Goal: Task Accomplishment & Management: Use online tool/utility

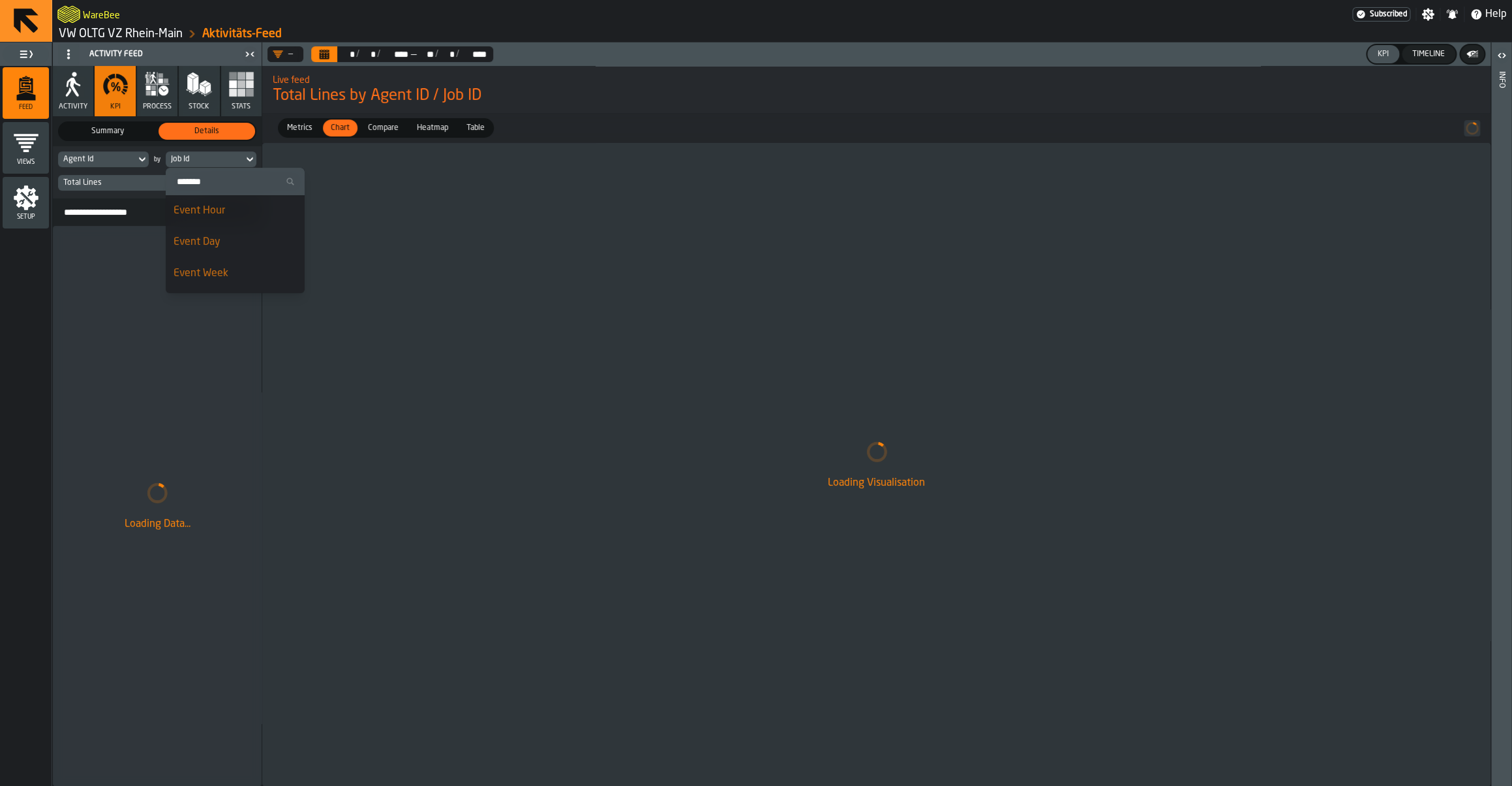
click at [136, 162] on div "Agent Id" at bounding box center [97, 159] width 78 height 14
click at [92, 185] on input "Search" at bounding box center [127, 182] width 129 height 17
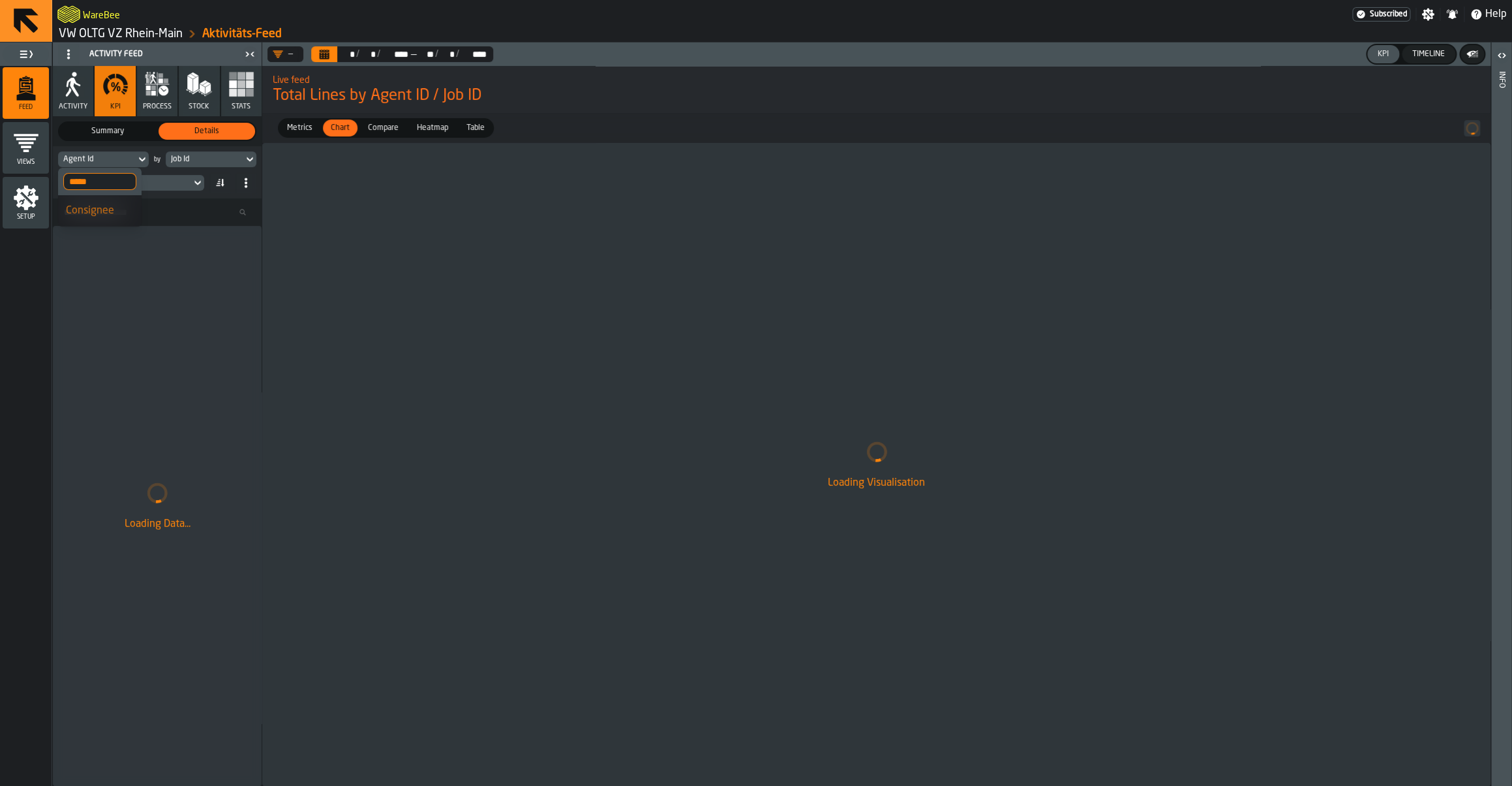
type input "*****"
click at [110, 211] on div "Consignee" at bounding box center [100, 211] width 68 height 16
click at [203, 155] on div "Job Id" at bounding box center [204, 159] width 67 height 9
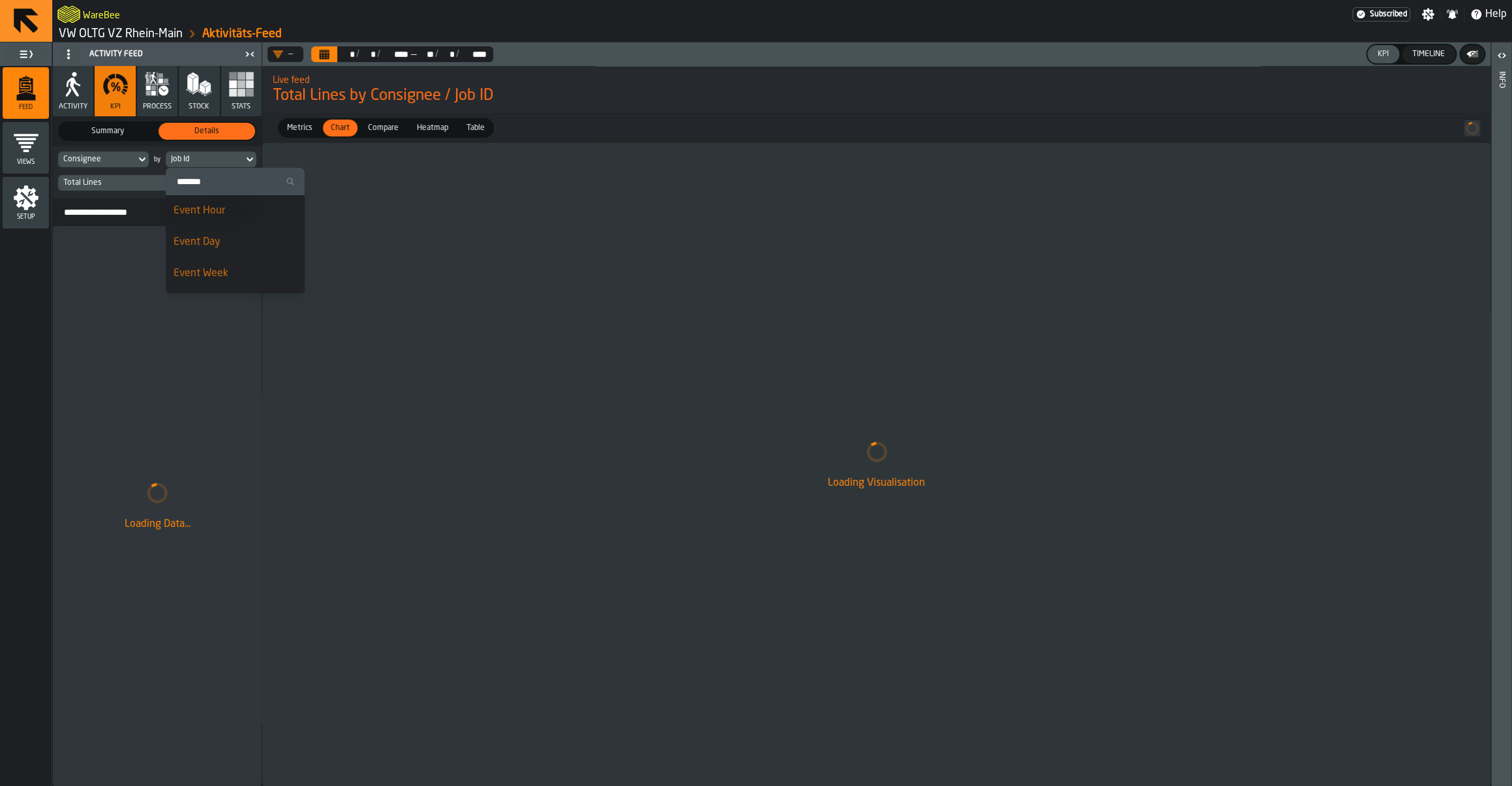
click at [216, 275] on div "Event Week" at bounding box center [235, 273] width 123 height 16
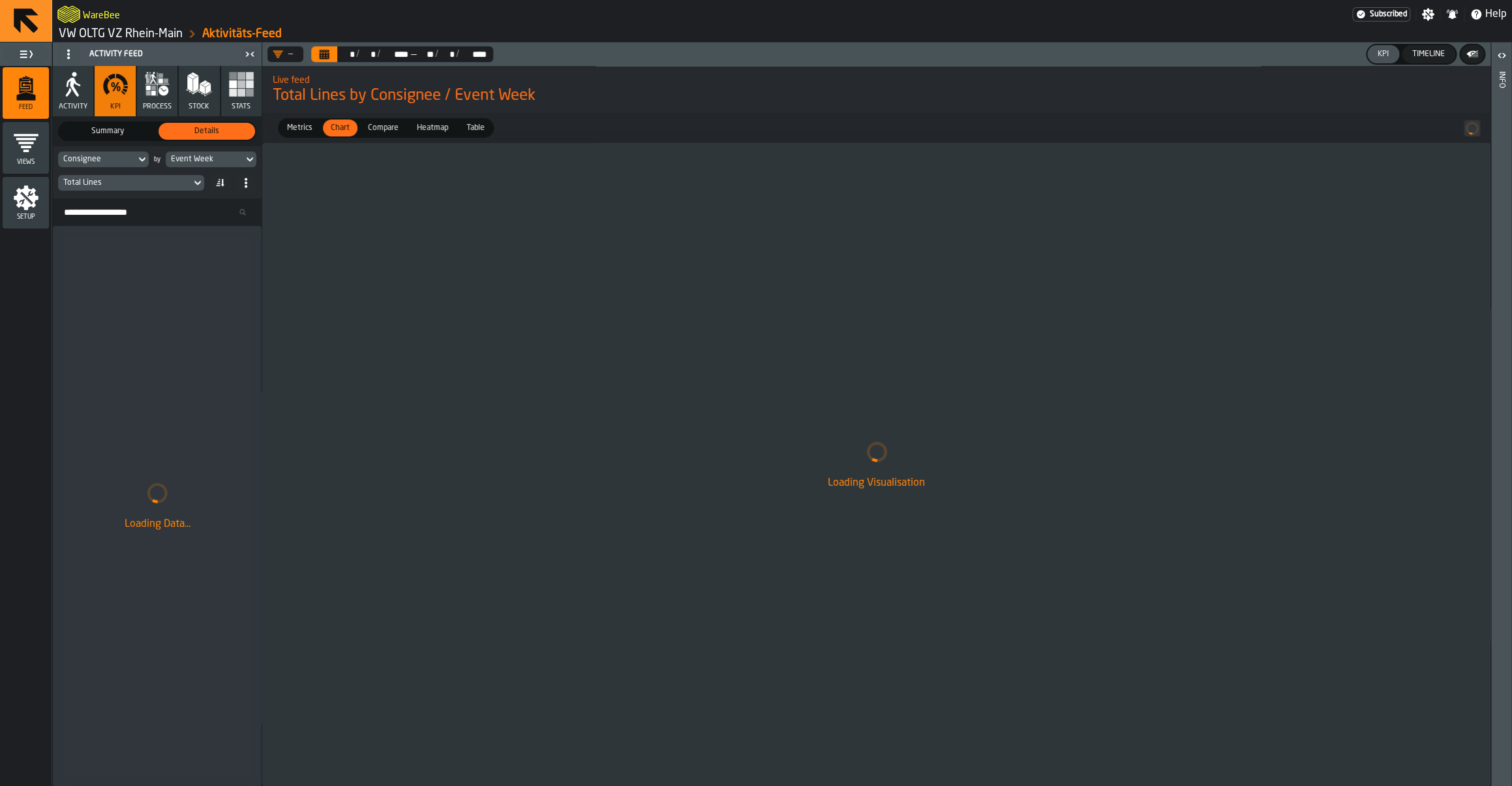
click at [120, 184] on div "Total Lines" at bounding box center [125, 182] width 122 height 9
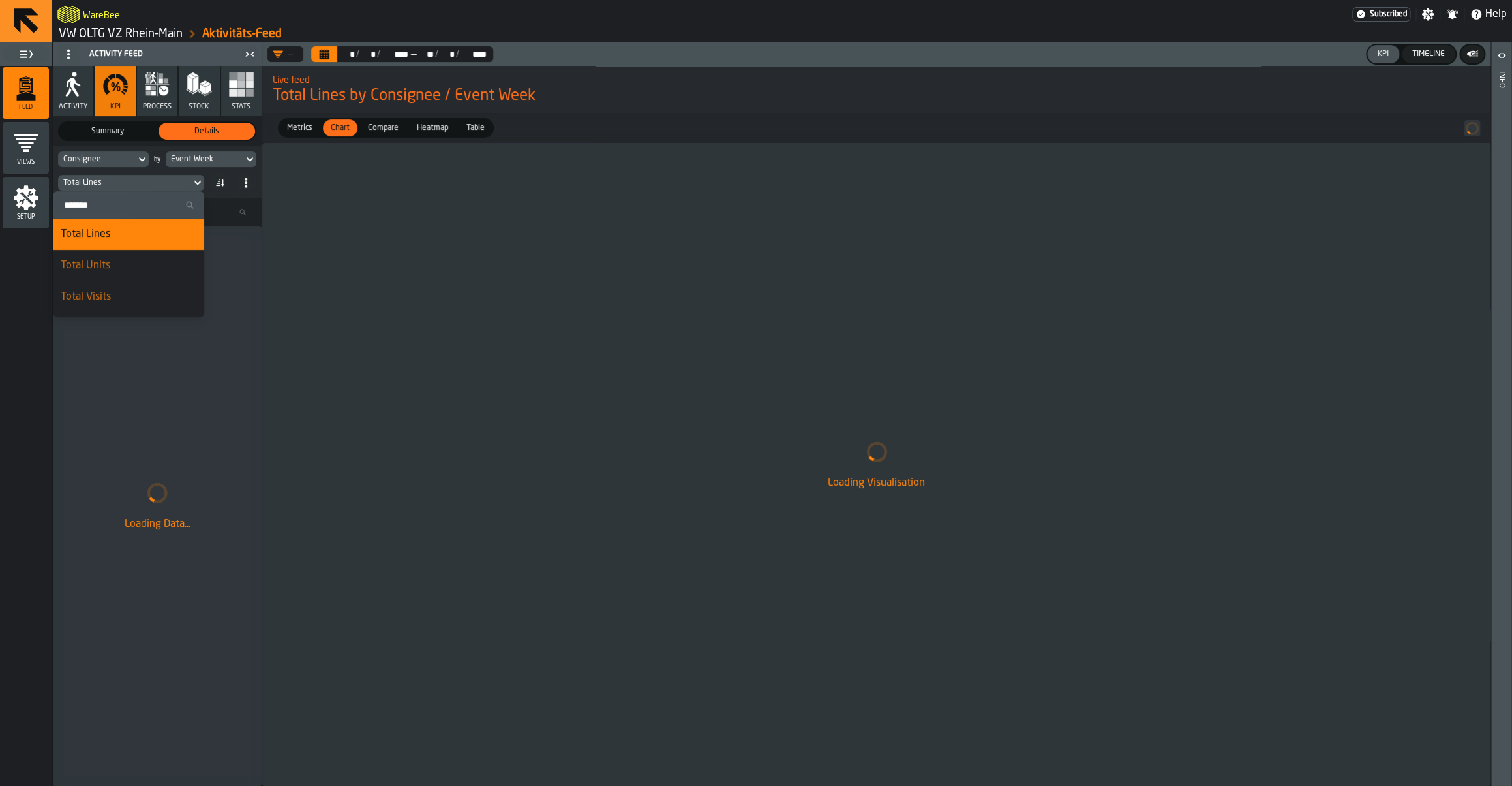
click at [114, 198] on input "Search" at bounding box center [129, 205] width 141 height 17
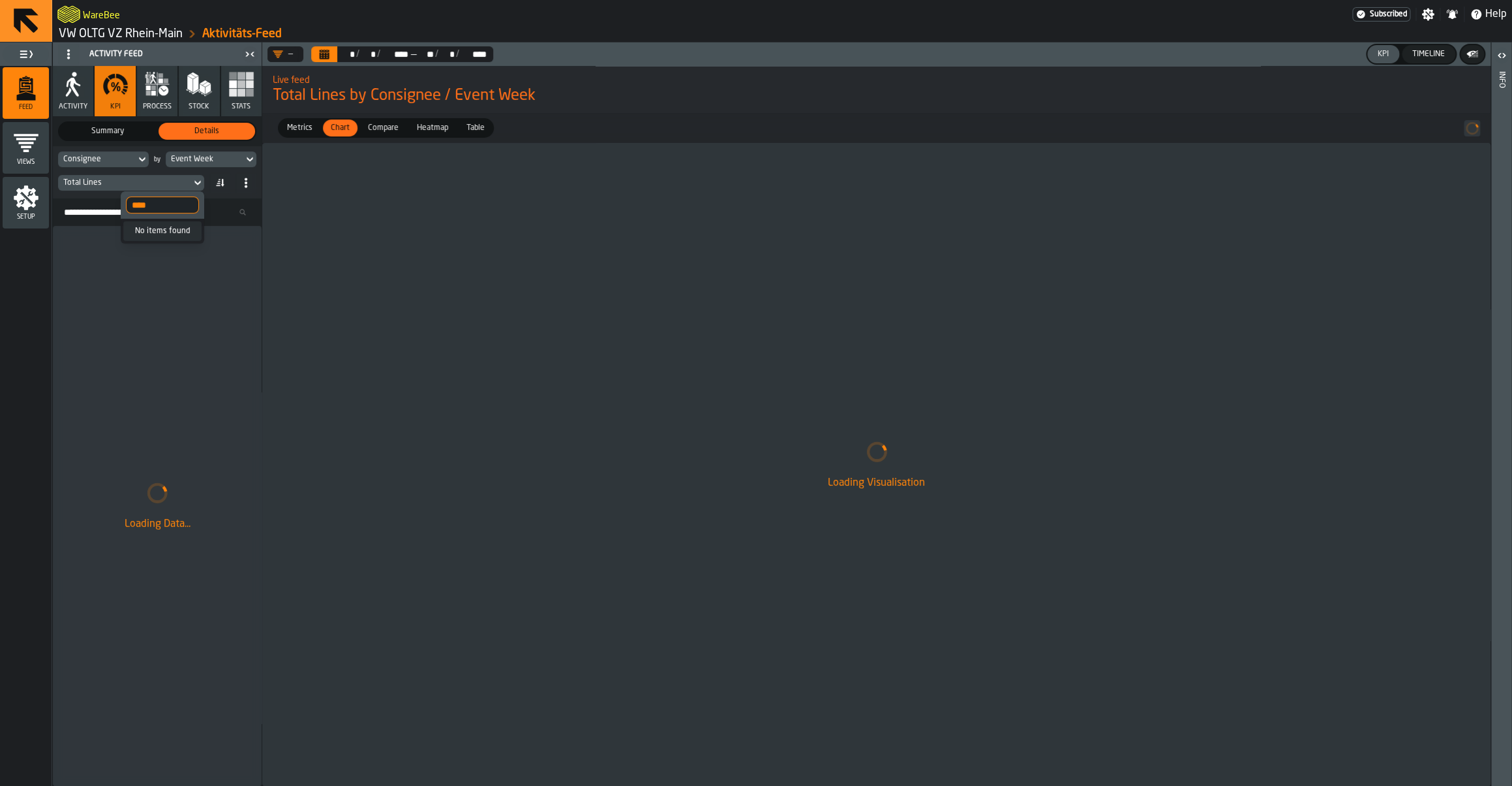
click at [171, 206] on input "****" at bounding box center [162, 205] width 73 height 17
click at [170, 206] on input "****" at bounding box center [162, 205] width 73 height 17
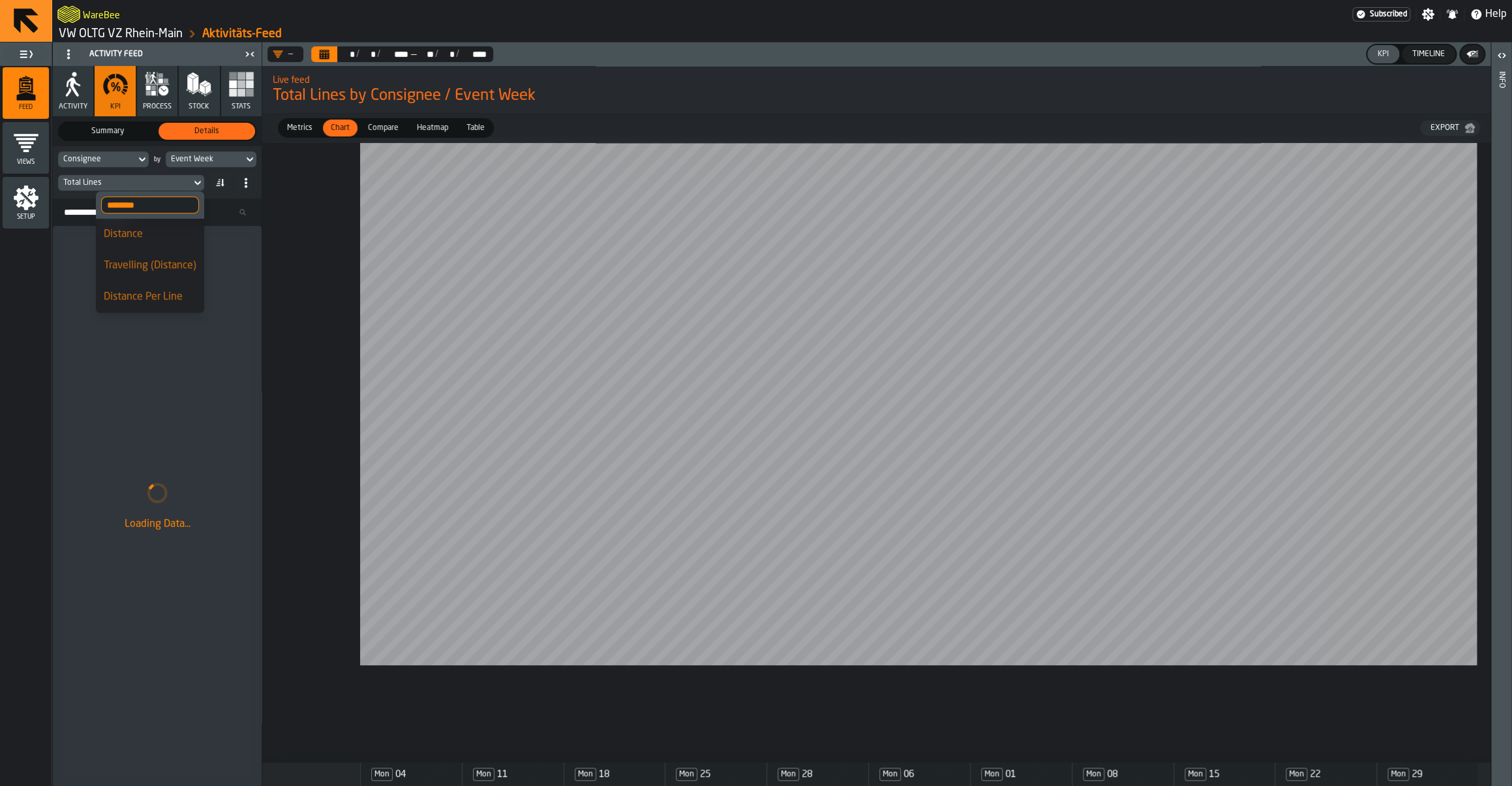
type input "********"
click at [129, 296] on div "Distance Per Line" at bounding box center [150, 297] width 92 height 16
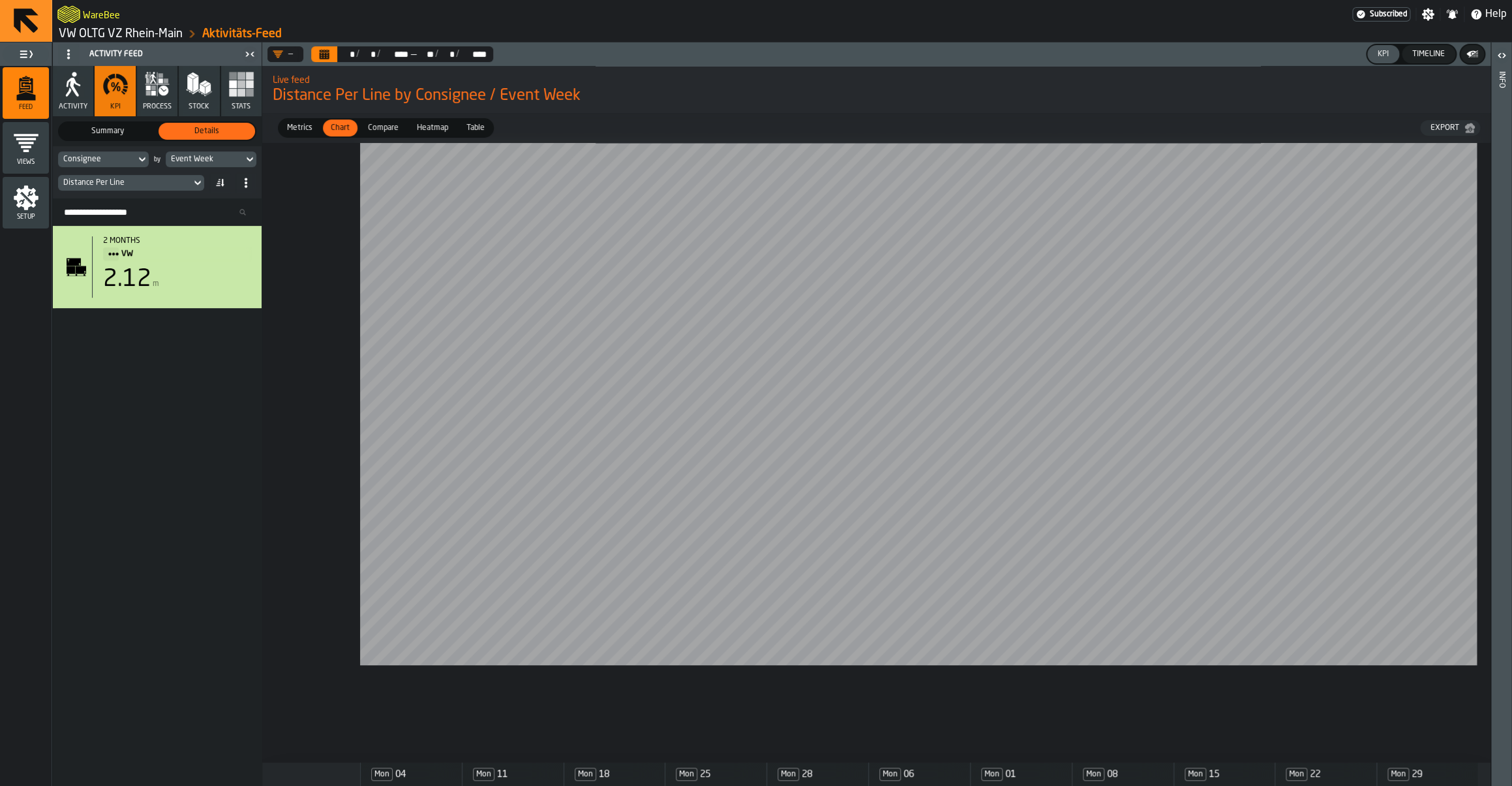
click at [209, 162] on div "Event Week" at bounding box center [204, 159] width 67 height 9
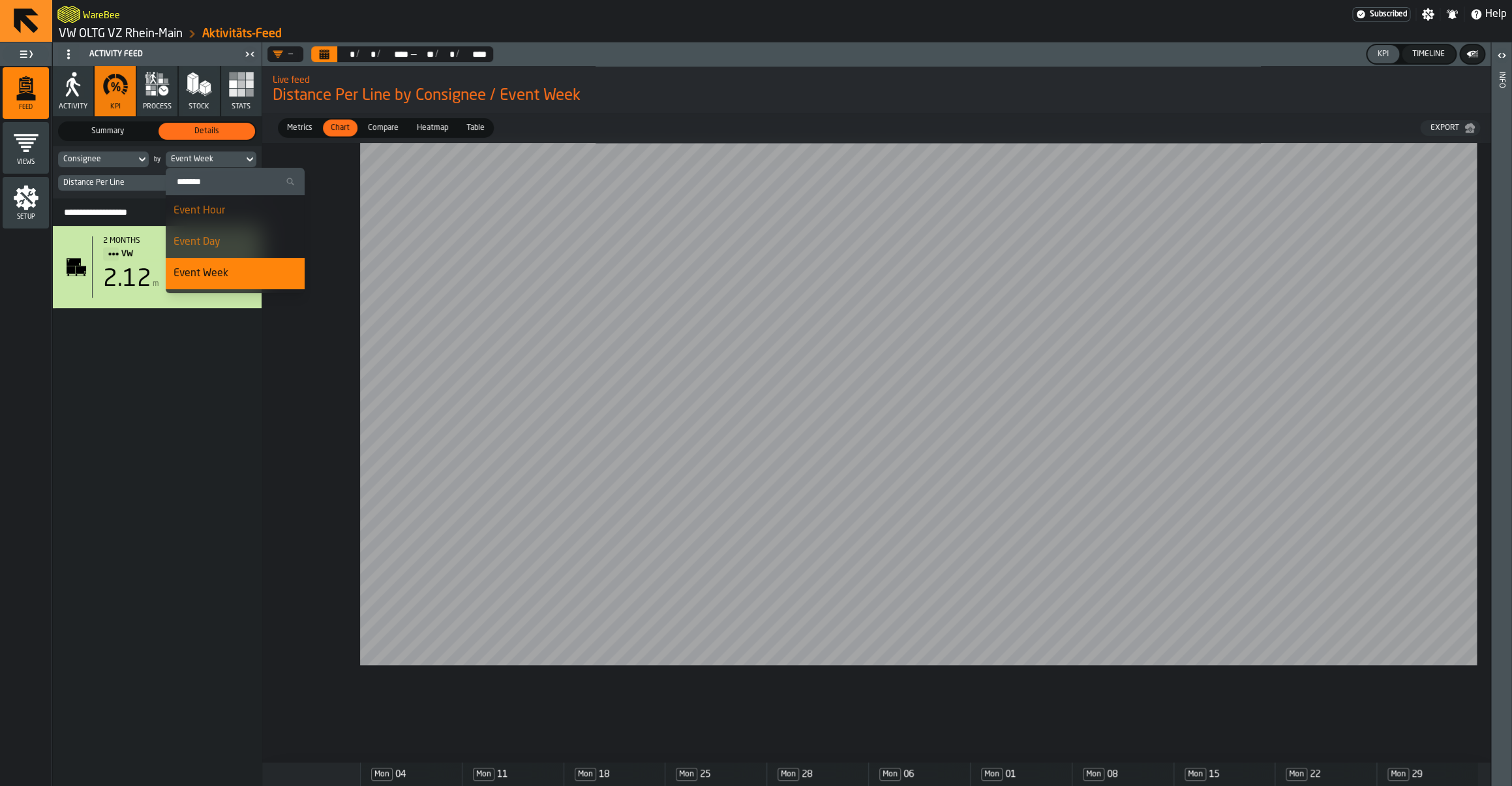
click at [205, 240] on div "Event Day" at bounding box center [235, 242] width 123 height 16
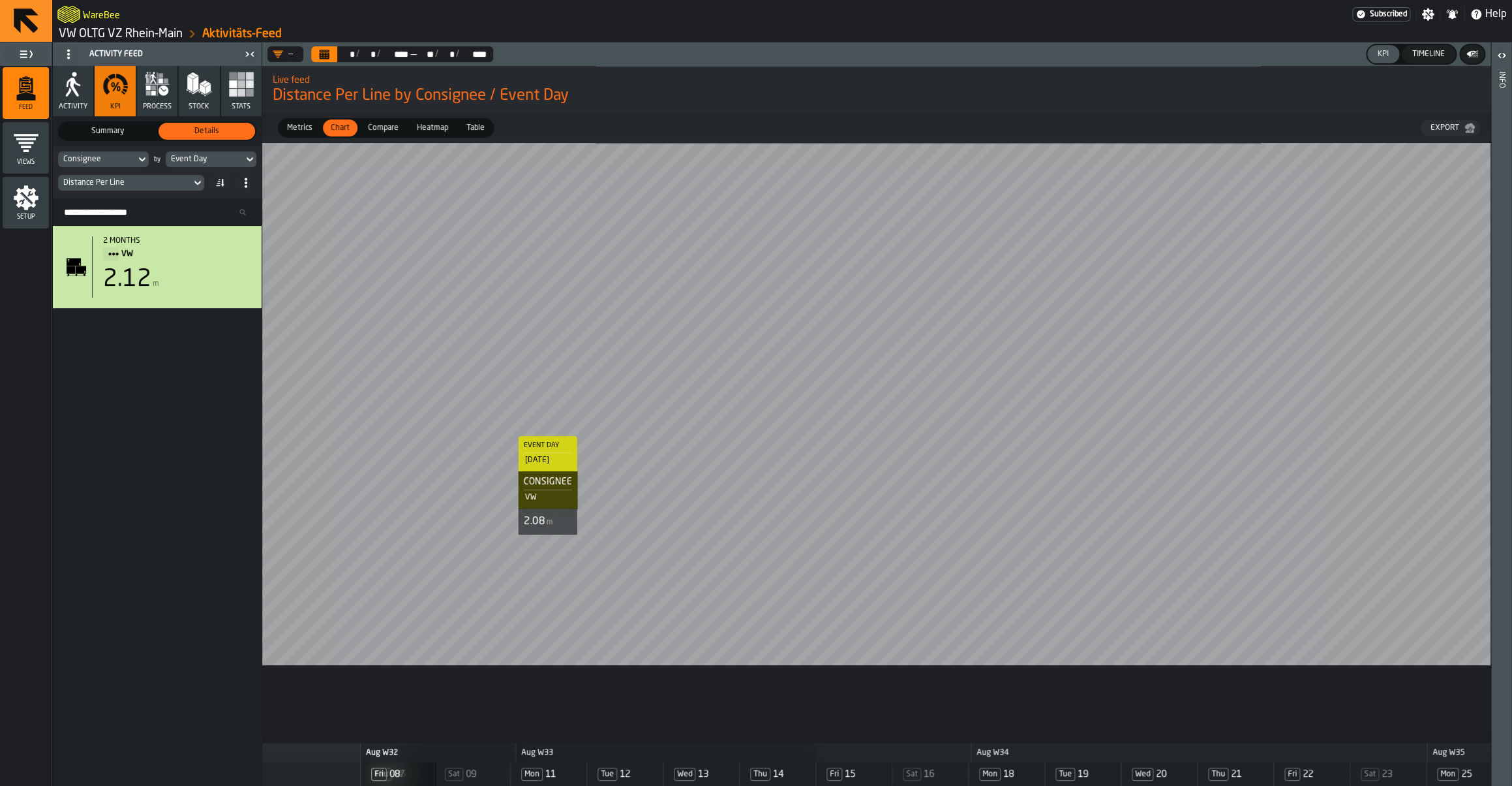
scroll to position [0, 509]
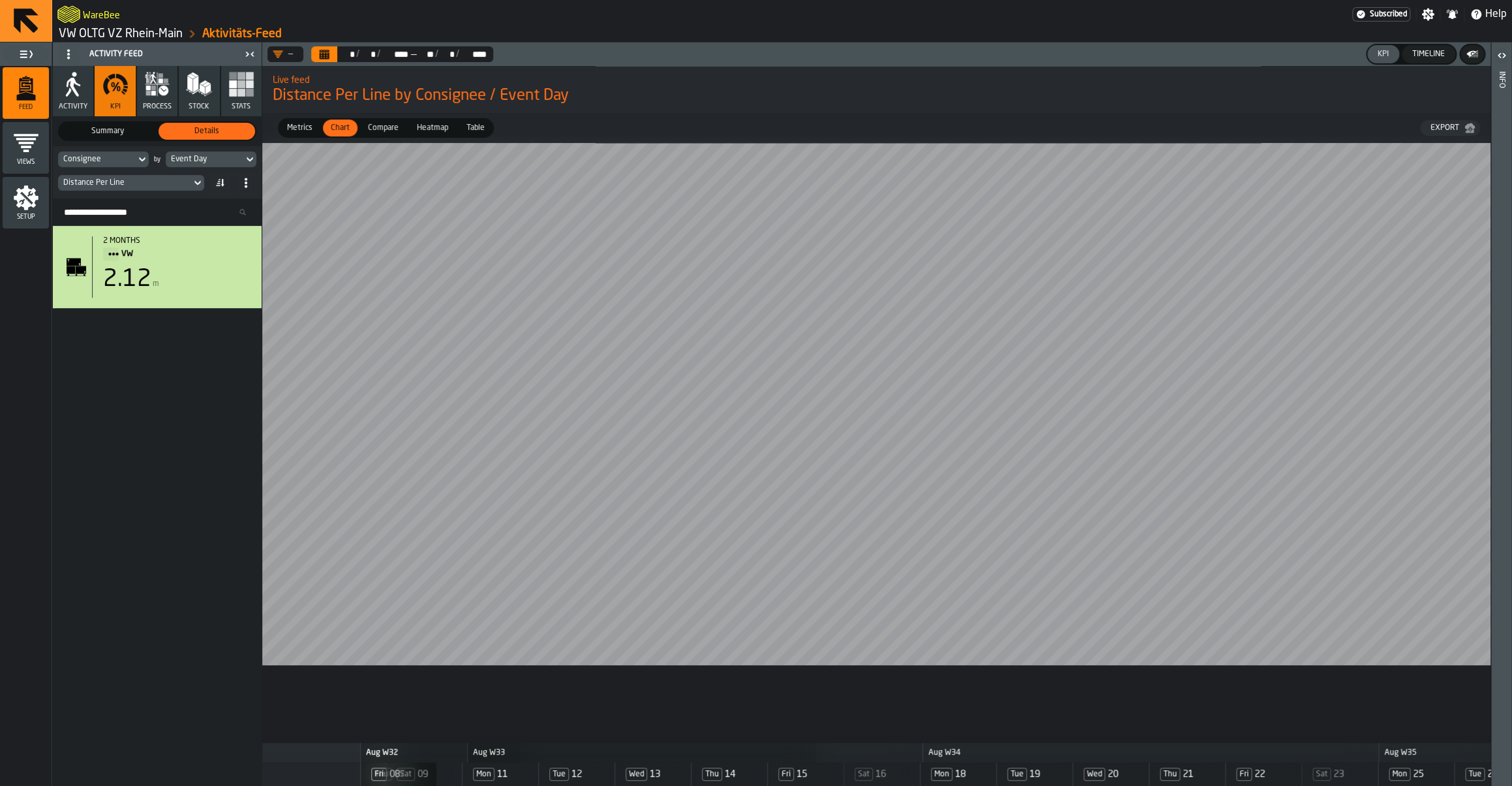
click at [137, 38] on link "VW OLTG VZ Rhein-Main" at bounding box center [121, 34] width 124 height 14
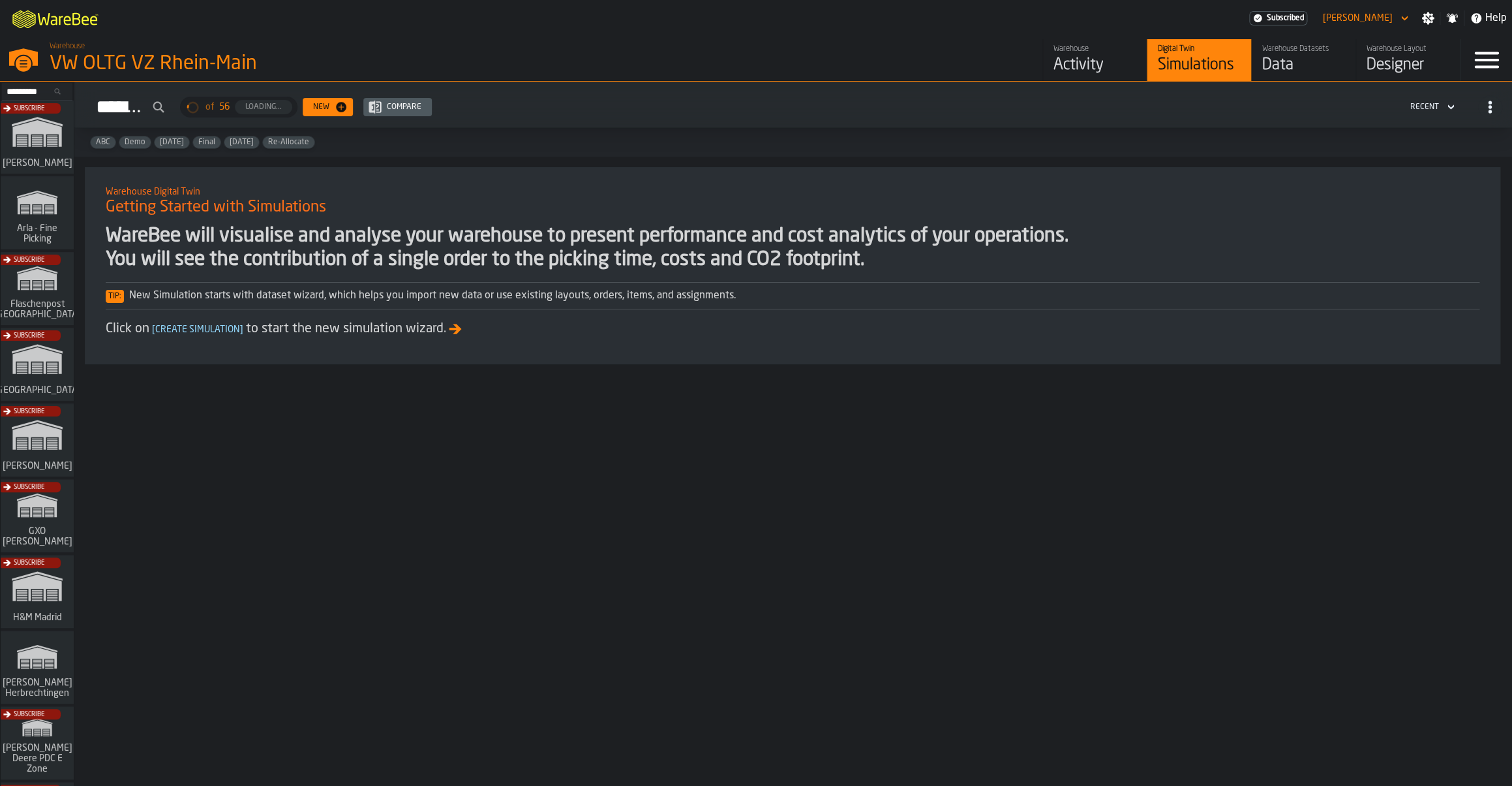
click at [1292, 74] on div "Data" at bounding box center [1304, 65] width 83 height 21
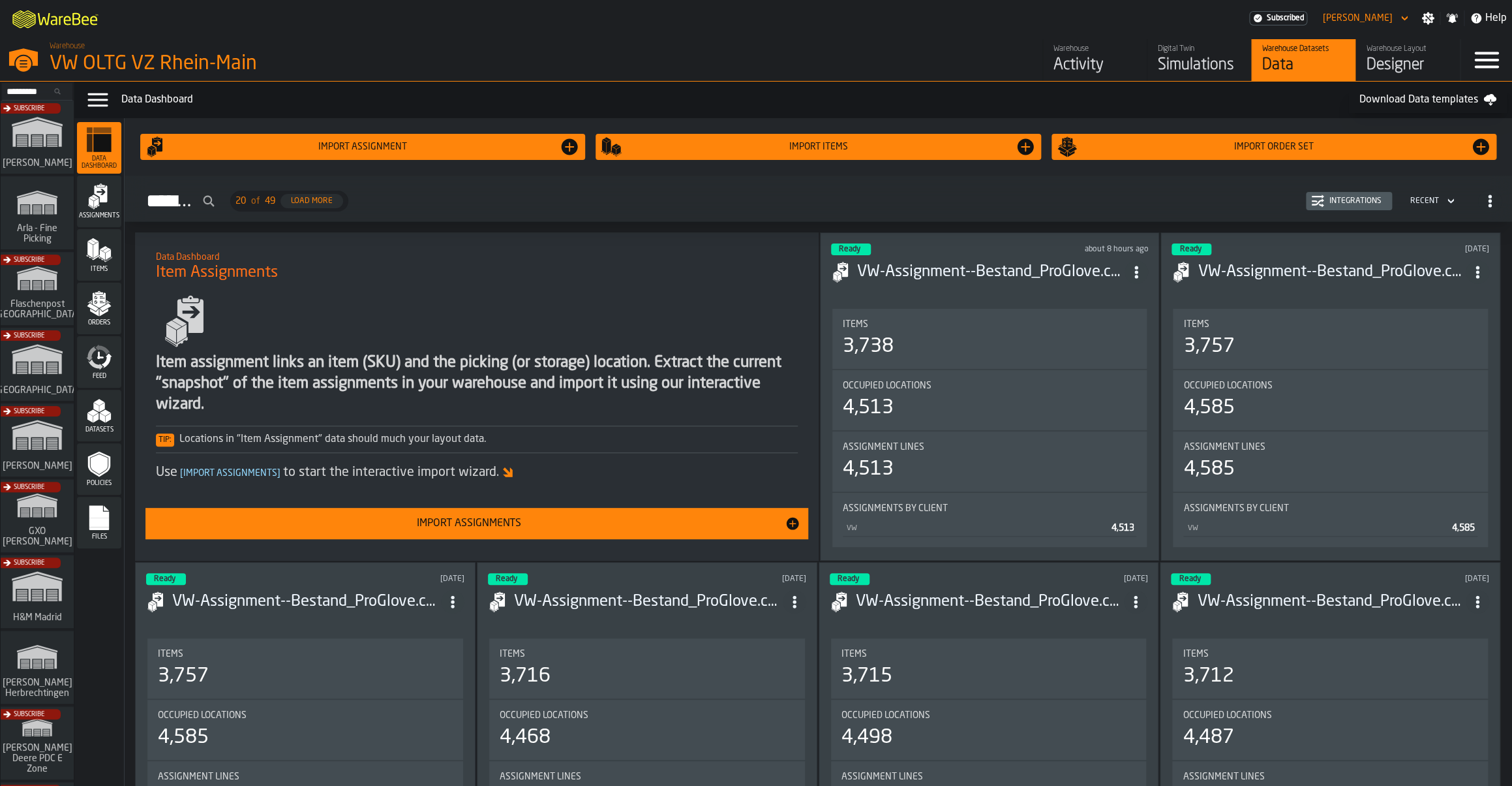
click at [110, 212] on div "Assignments" at bounding box center [99, 201] width 44 height 36
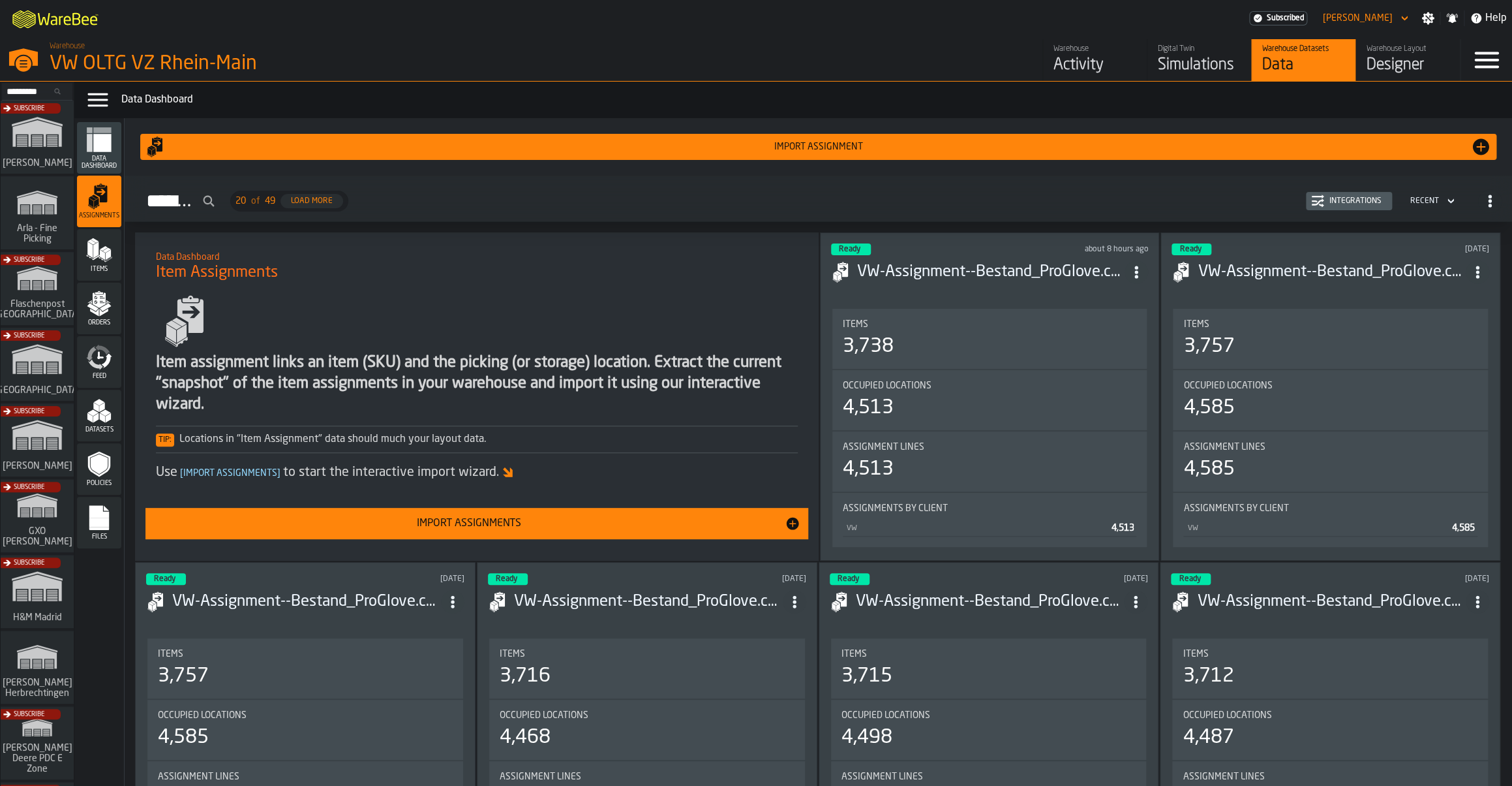
click at [1182, 56] on div "Simulations" at bounding box center [1199, 65] width 83 height 21
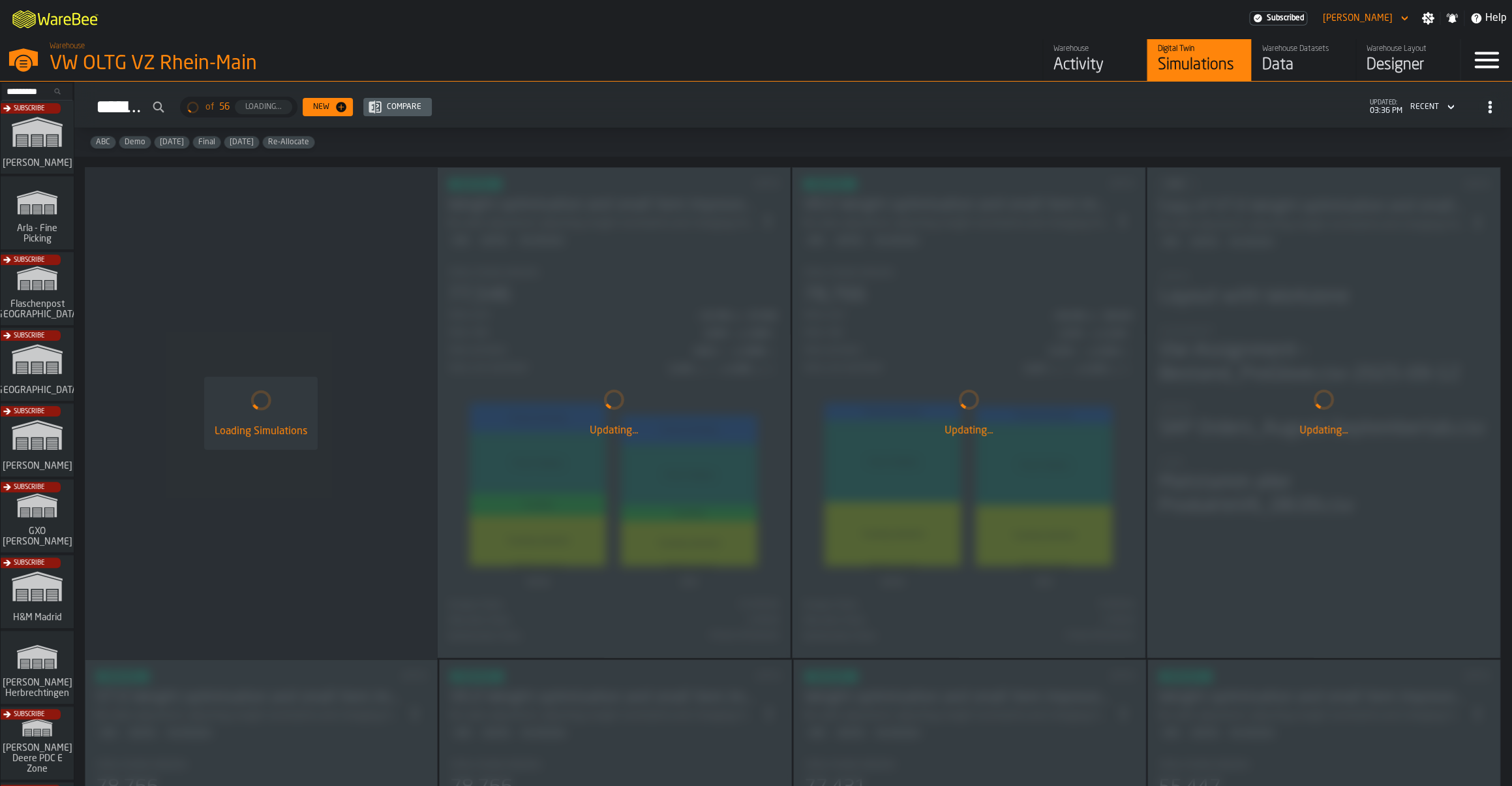
click at [1066, 58] on div "Activity" at bounding box center [1095, 65] width 83 height 21
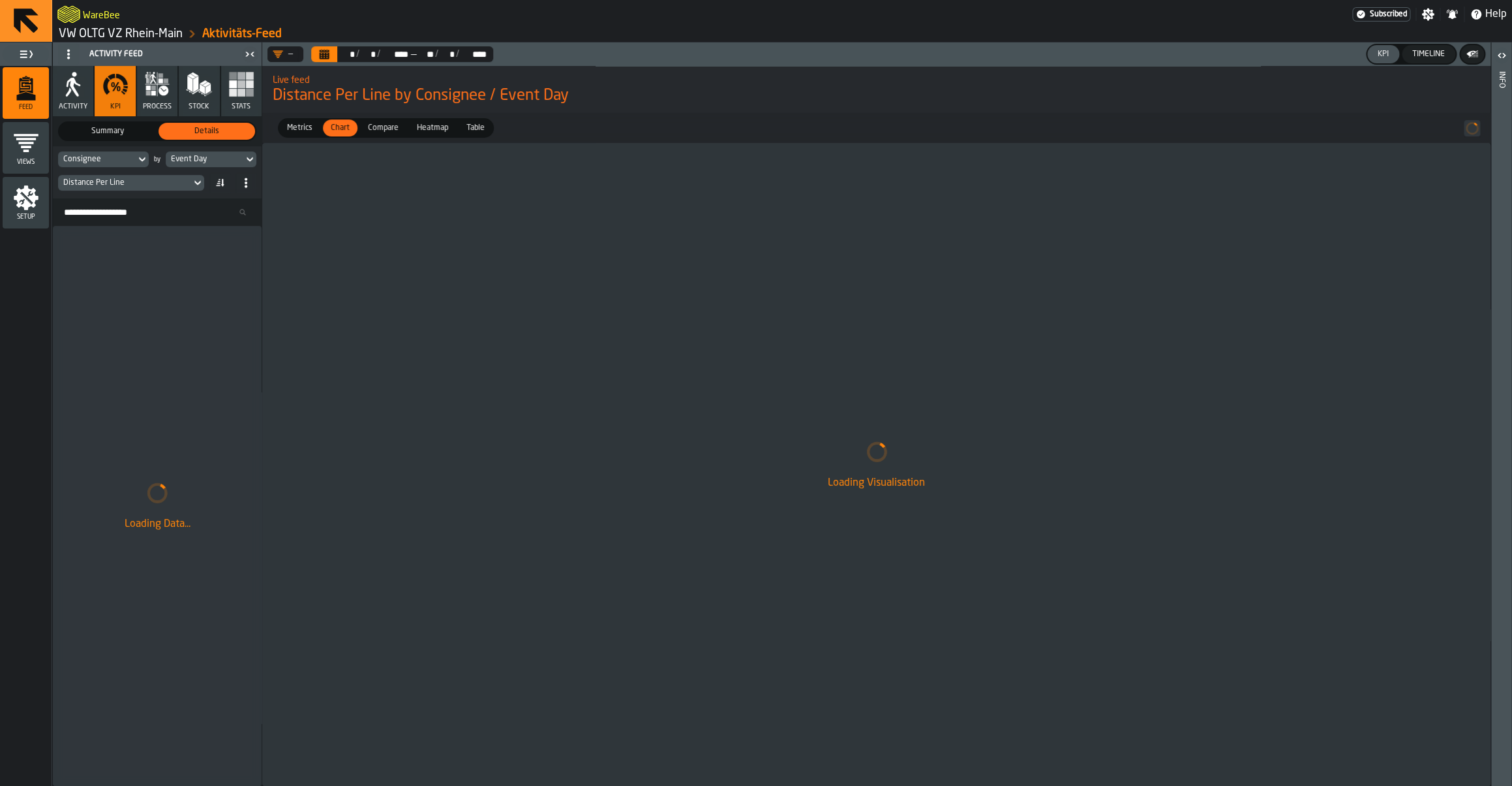
click at [245, 98] on icon "button" at bounding box center [241, 84] width 26 height 26
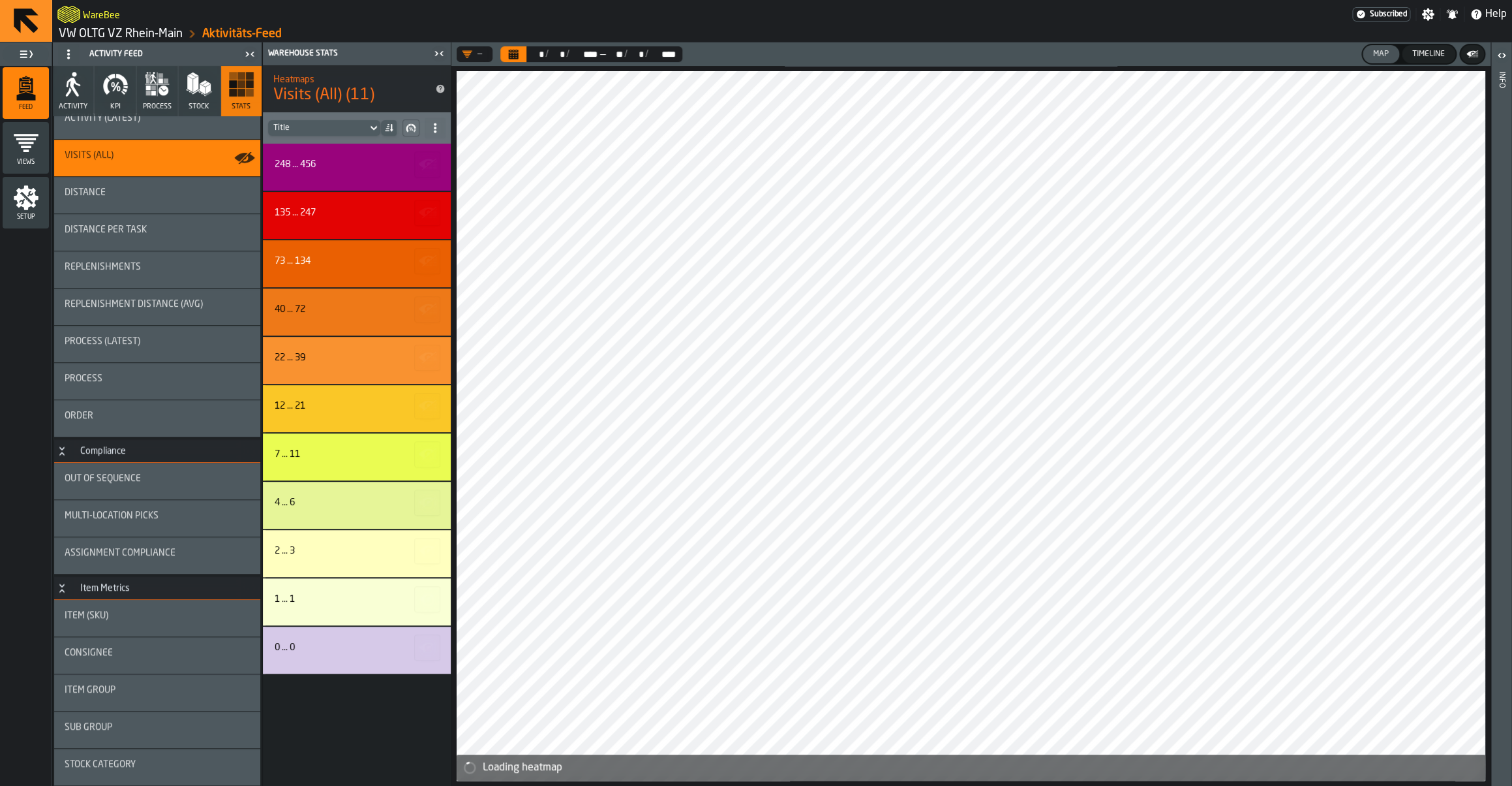
scroll to position [191, 0]
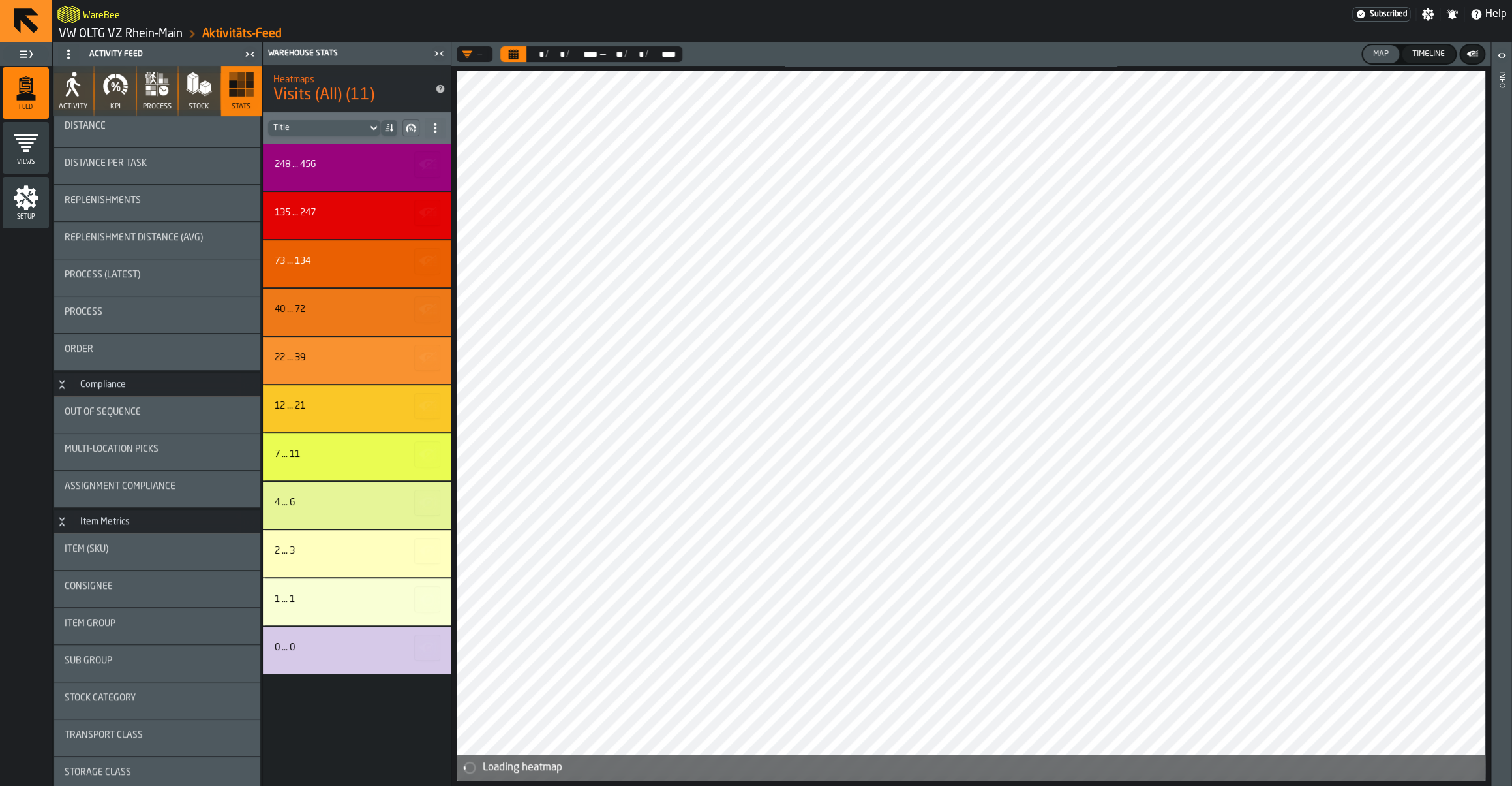
click at [146, 505] on div "Assignment Compliance" at bounding box center [157, 488] width 206 height 36
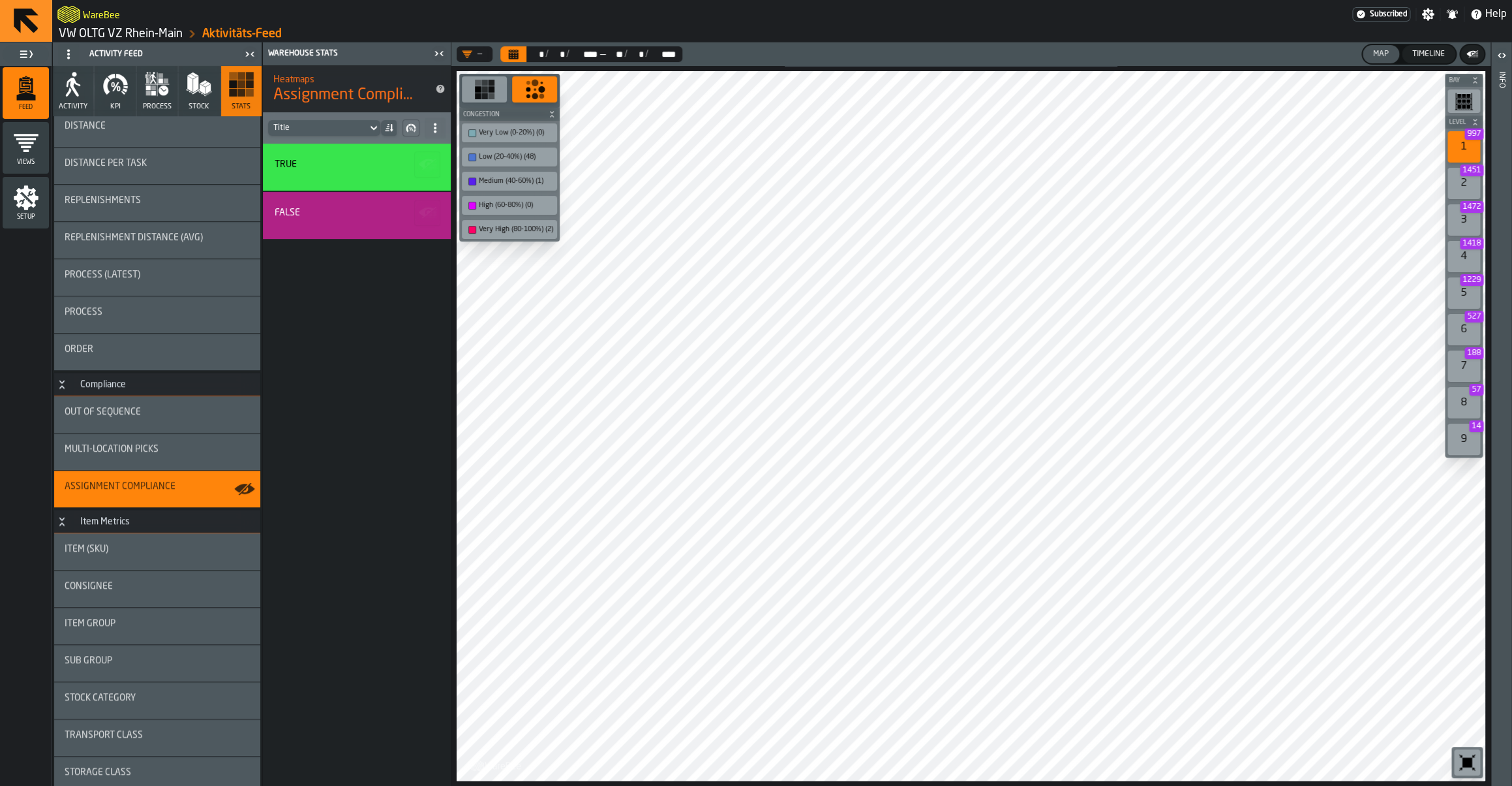
click at [134, 29] on link "VW OLTG VZ Rhein-Main" at bounding box center [121, 34] width 124 height 14
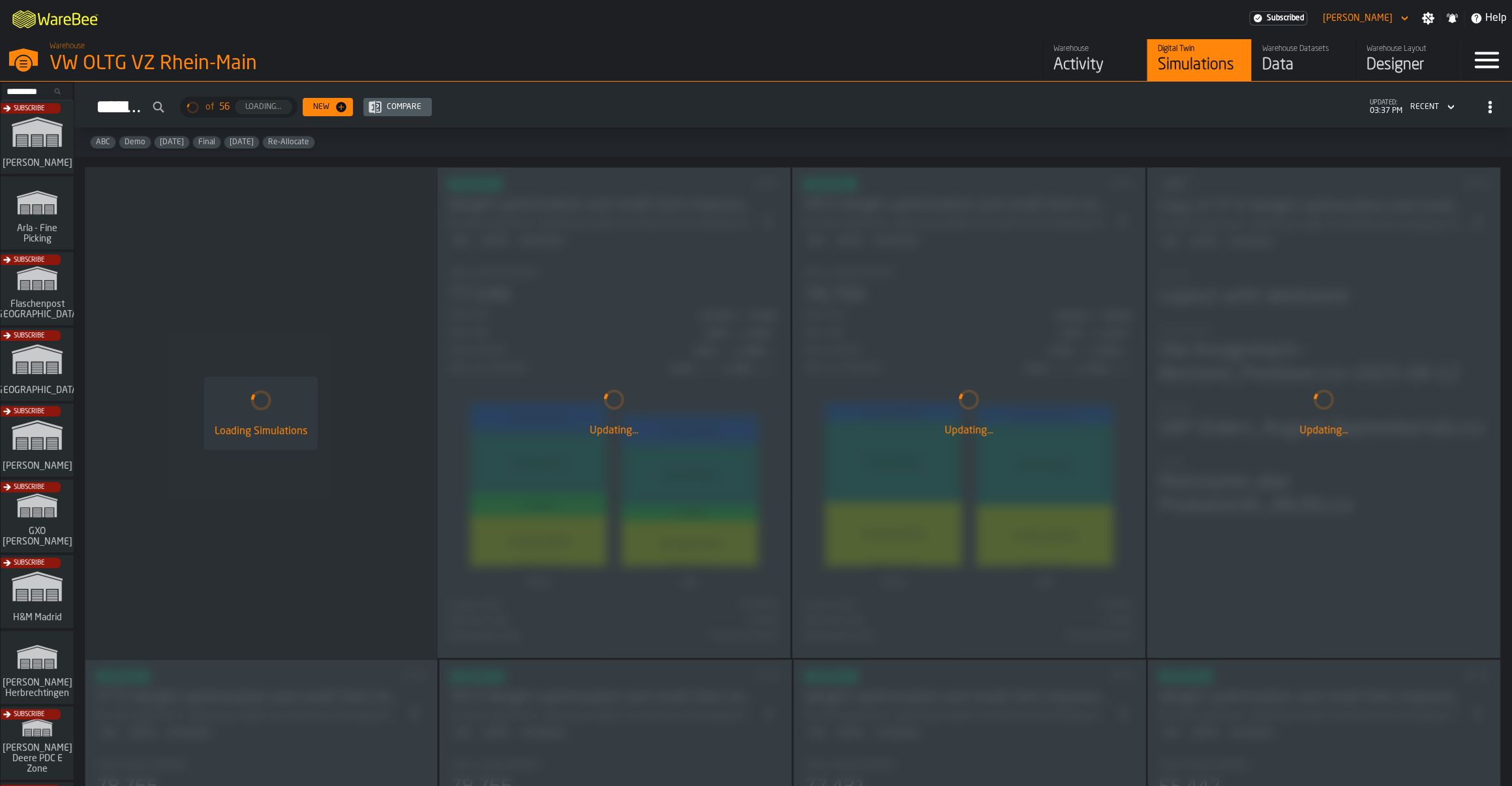
click at [19, 460] on div "Subscribe" at bounding box center [34, 444] width 73 height 75
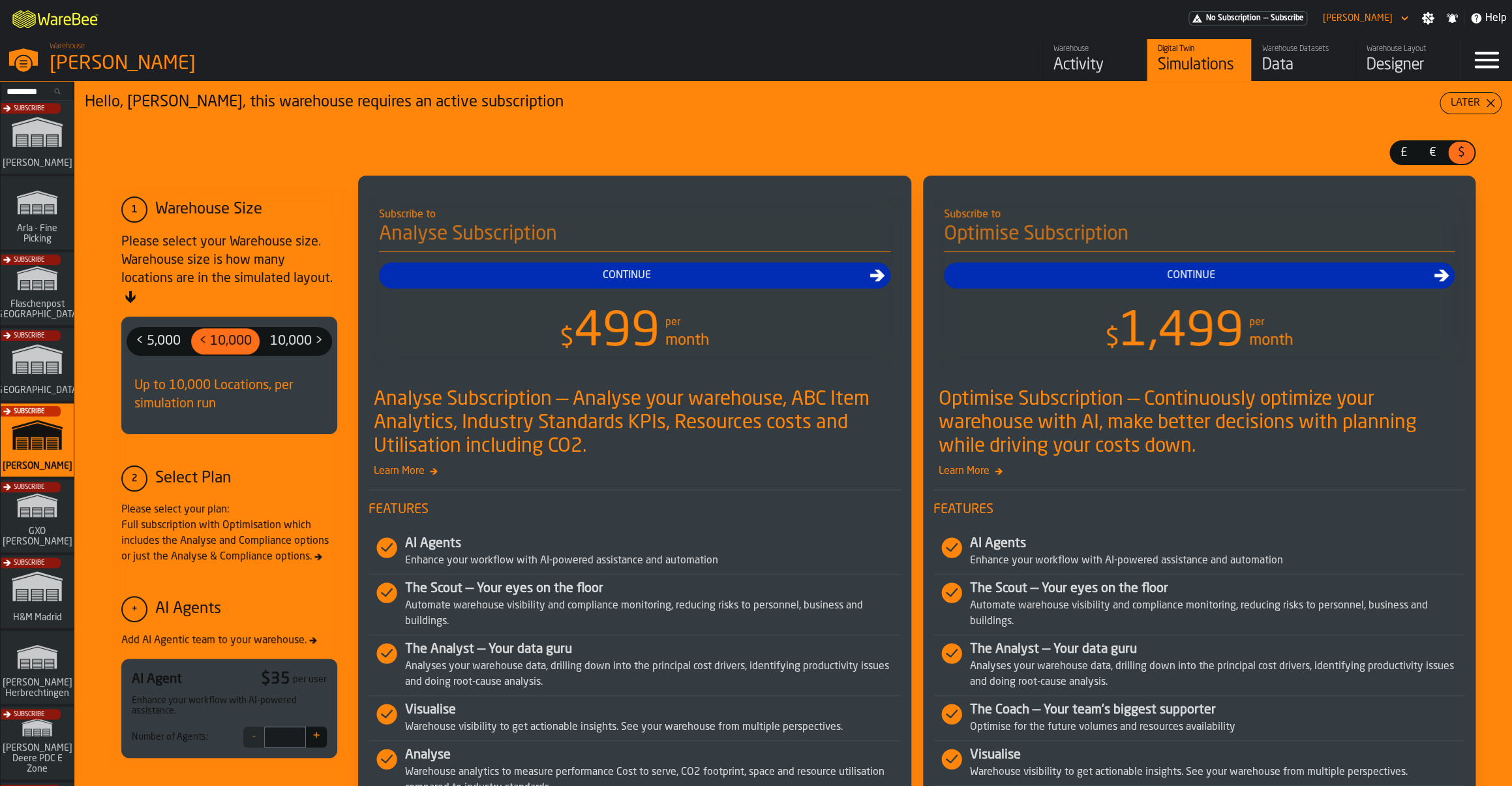
click at [1073, 53] on div "Warehouse" at bounding box center [1095, 48] width 83 height 9
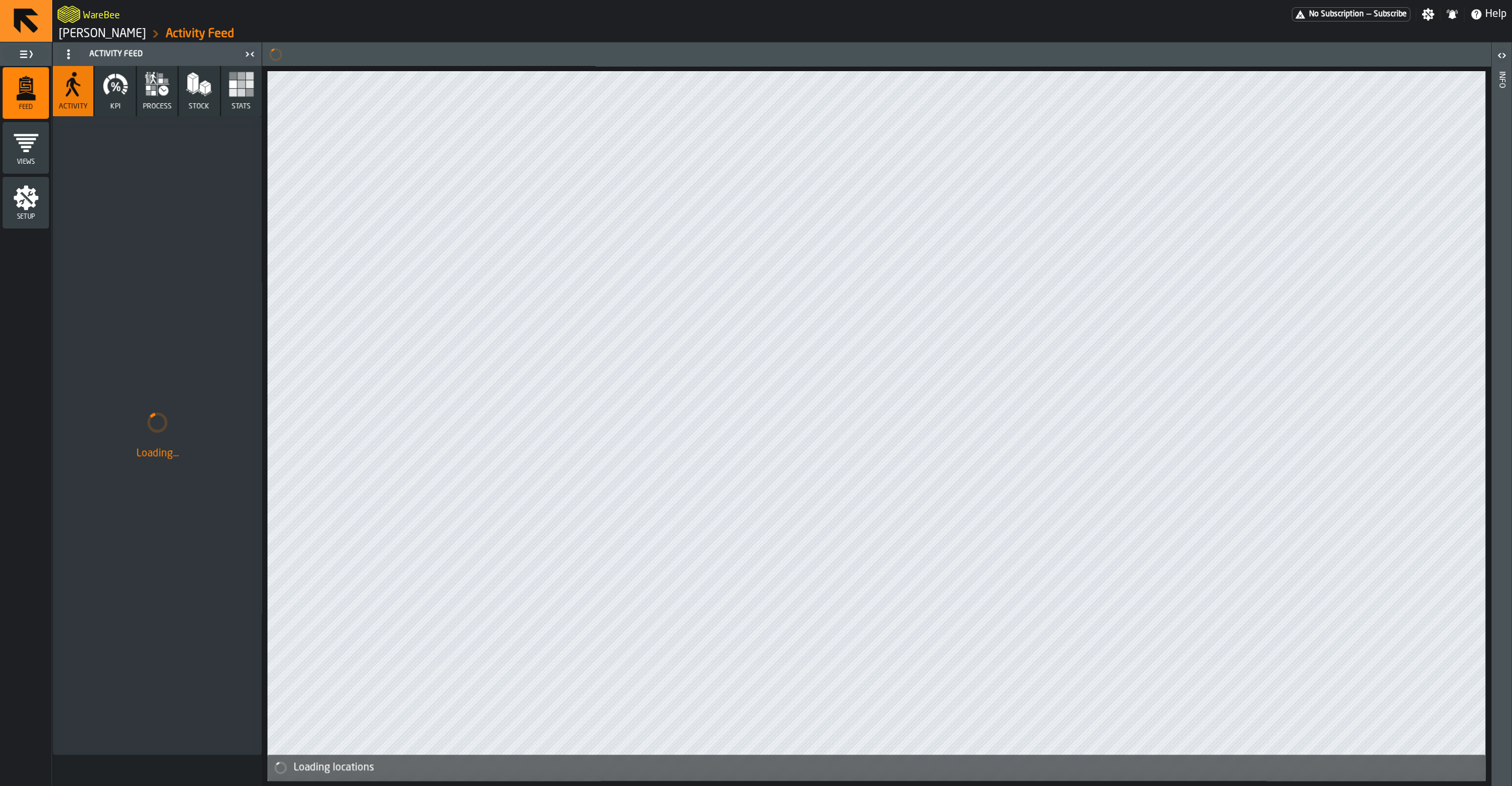
click at [122, 98] on button "KPI" at bounding box center [115, 91] width 41 height 51
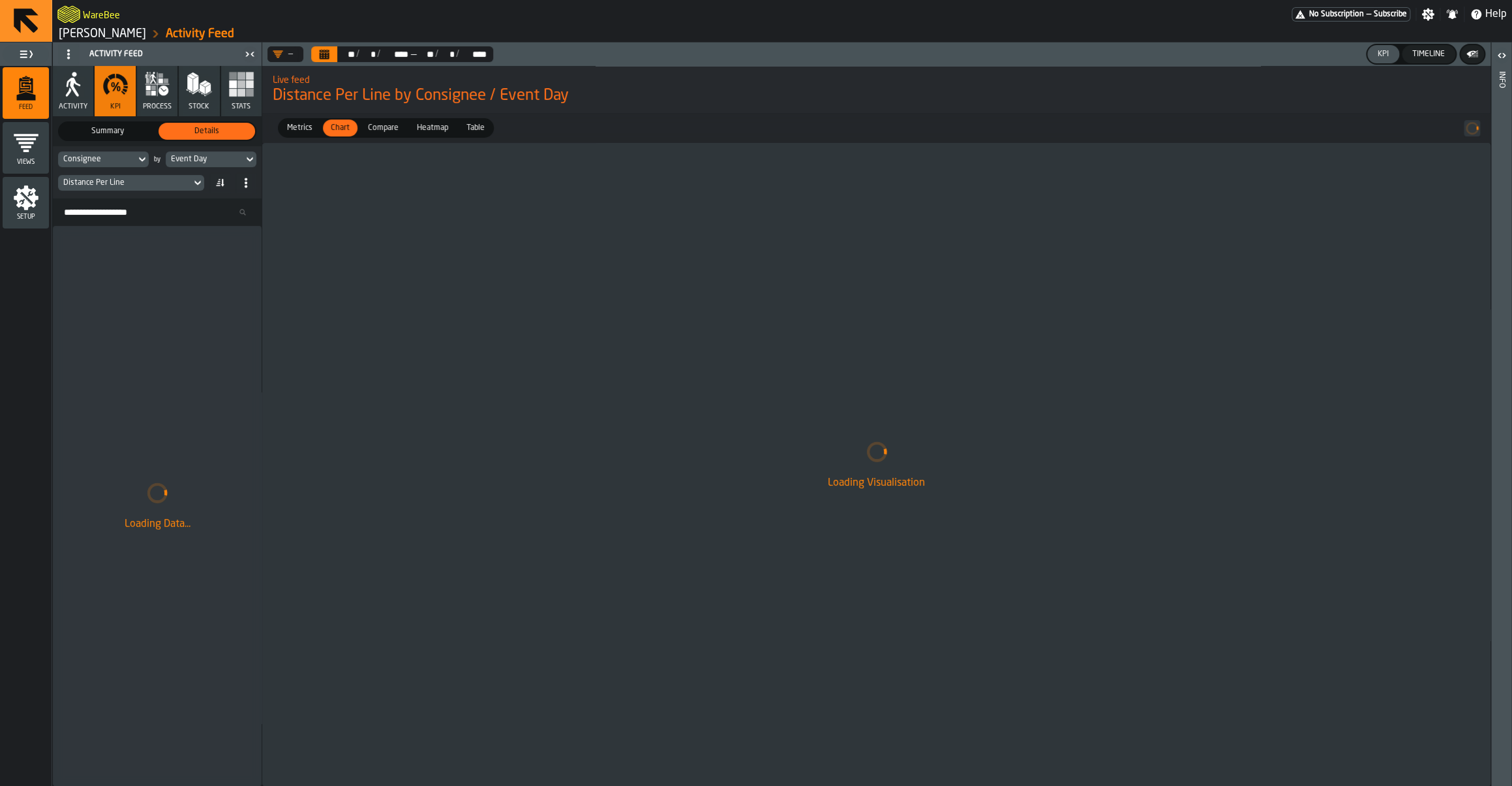
click at [196, 164] on div "Event Day" at bounding box center [204, 159] width 67 height 9
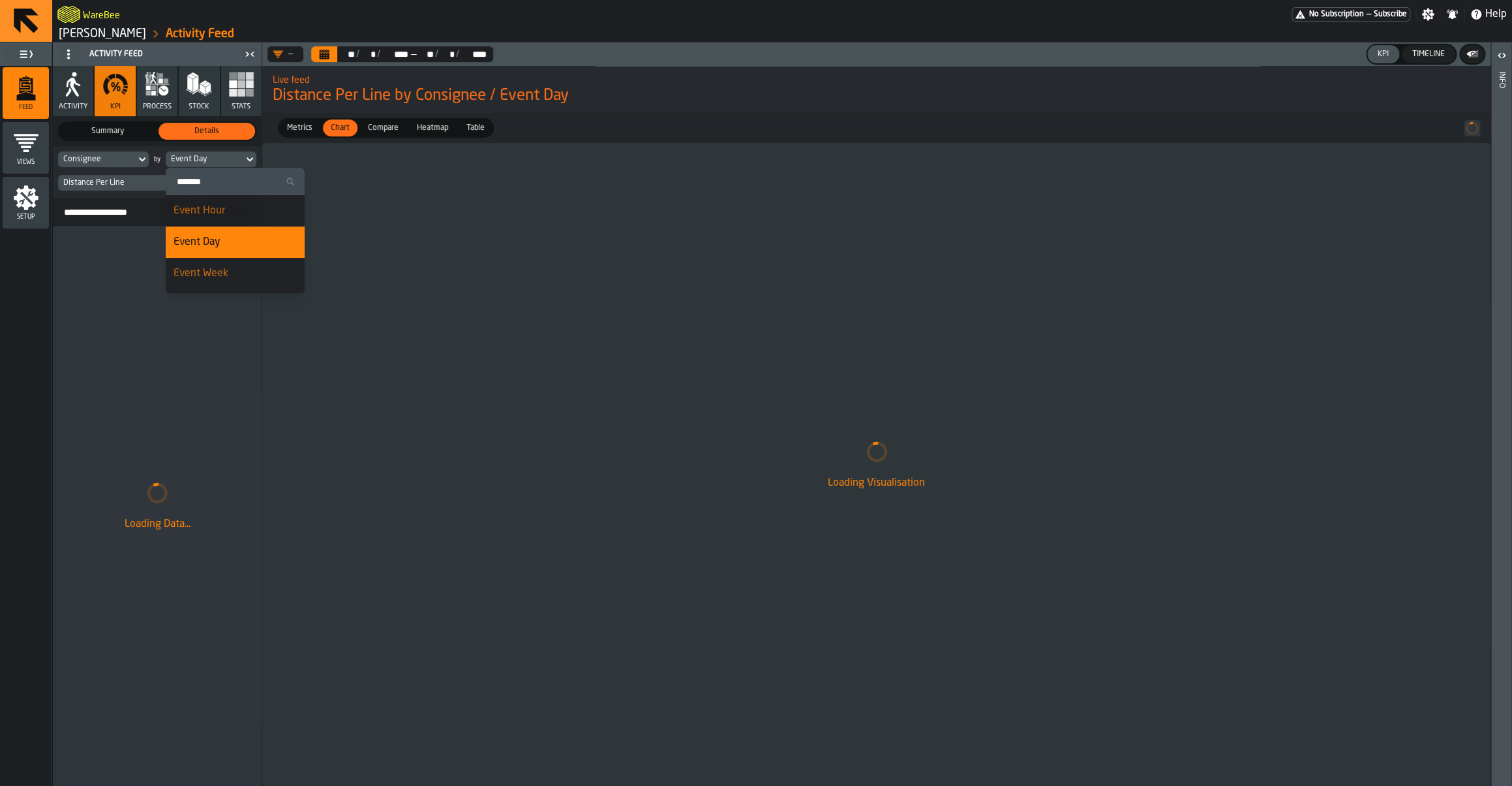
click at [219, 278] on div "Event Week" at bounding box center [235, 273] width 123 height 16
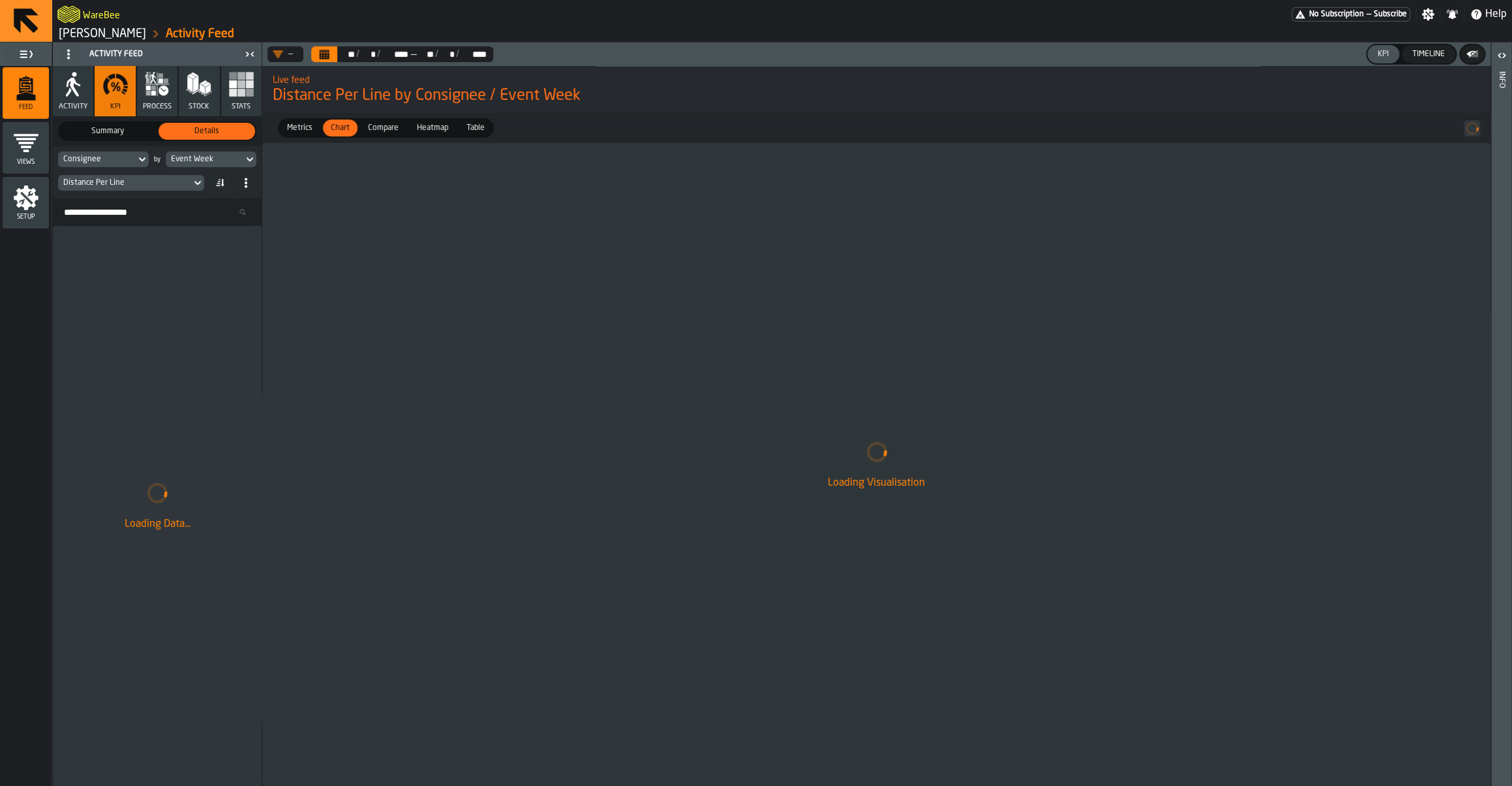
click at [134, 189] on div "Distance Per Line" at bounding box center [125, 183] width 133 height 14
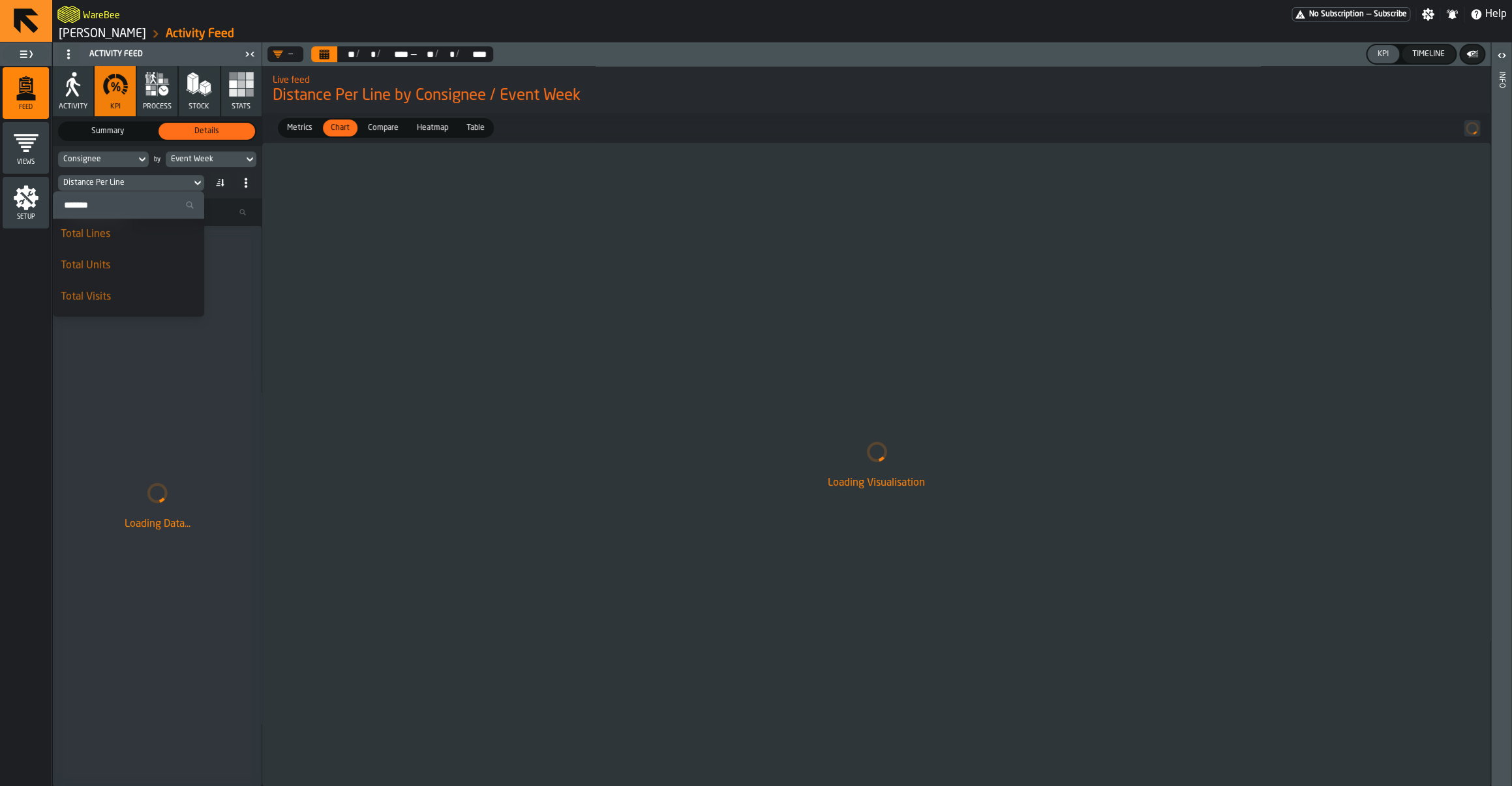
click at [101, 201] on input "Search" at bounding box center [129, 205] width 141 height 17
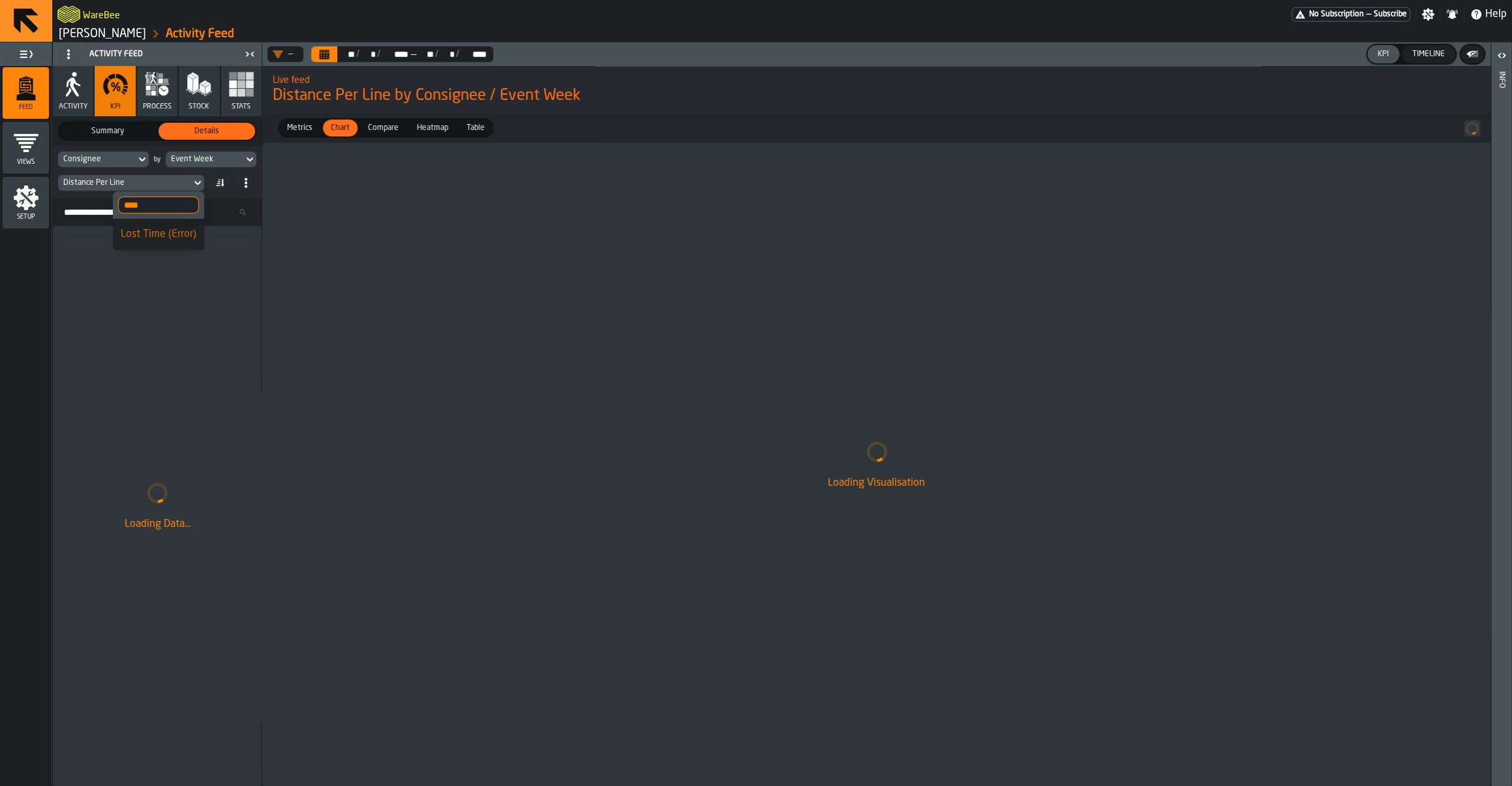
type input "****"
click at [144, 227] on div "Lost Time (Error)" at bounding box center [159, 234] width 75 height 16
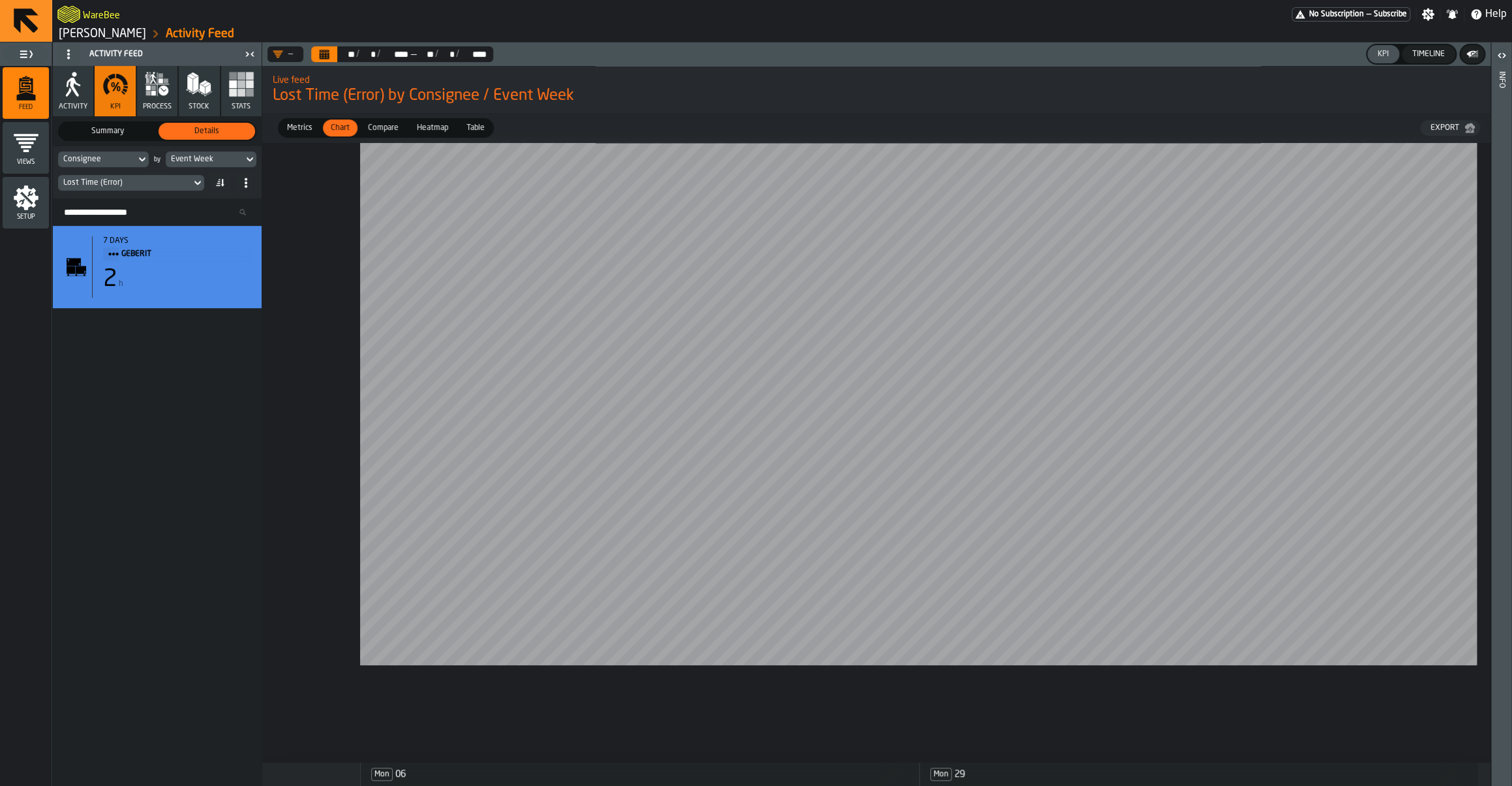
click at [328, 55] on icon "Calendar" at bounding box center [324, 55] width 10 height 6
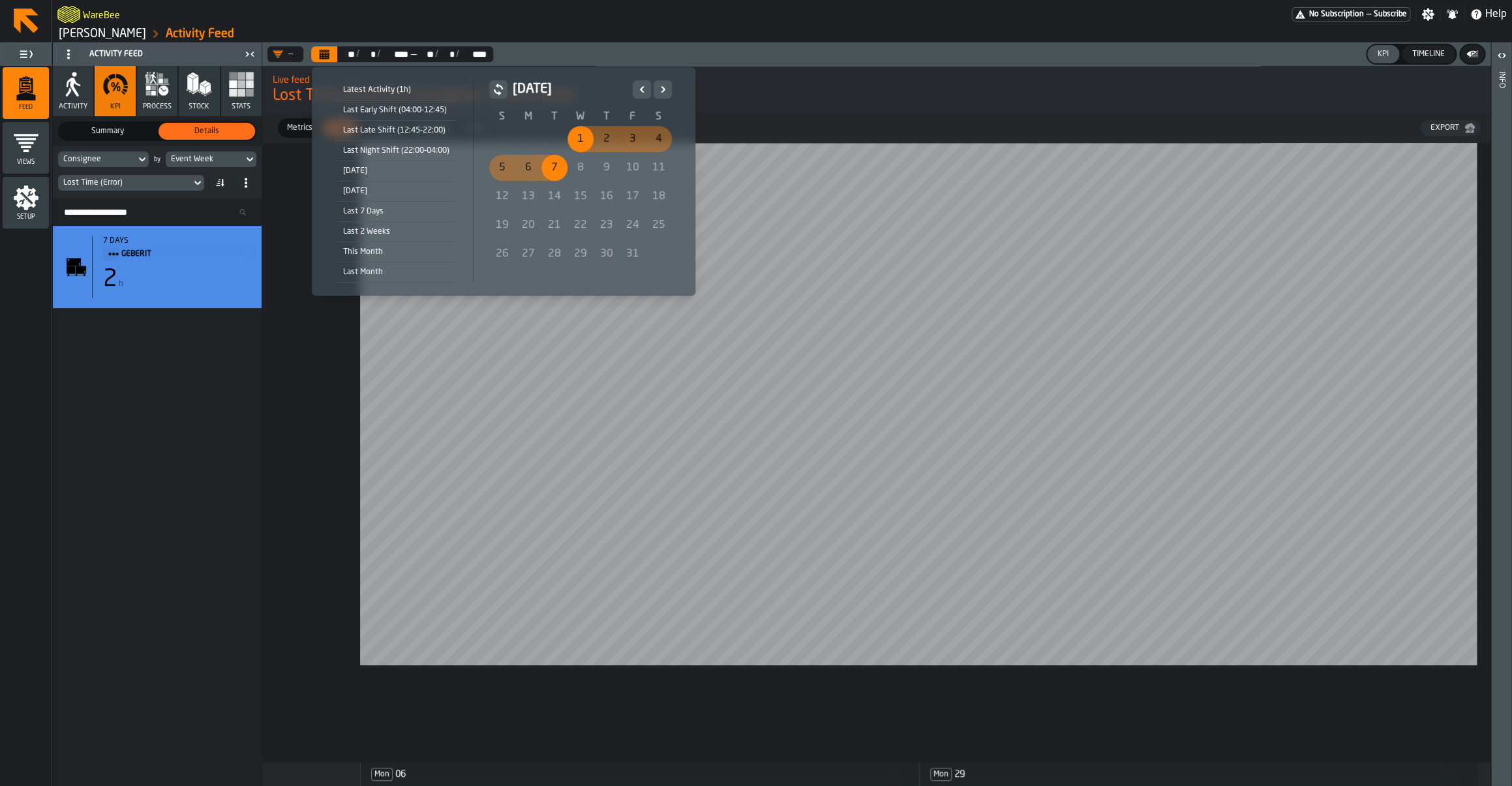
click at [638, 92] on icon "Previous" at bounding box center [642, 90] width 13 height 16
click at [509, 174] on div "7" at bounding box center [502, 167] width 26 height 26
click at [665, 85] on icon "Next" at bounding box center [662, 90] width 13 height 16
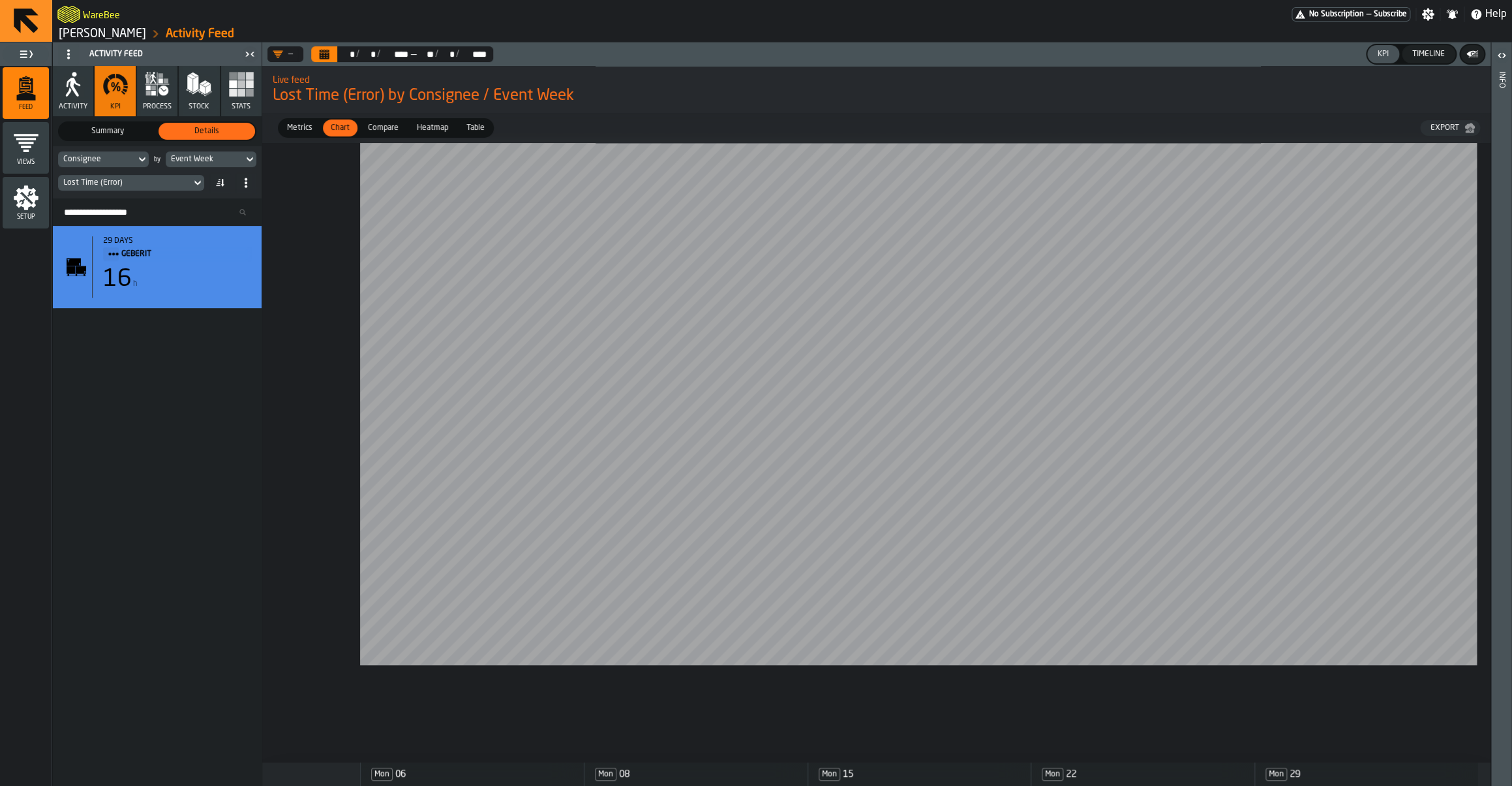
click at [323, 50] on icon "Calendar" at bounding box center [324, 54] width 11 height 11
click at [162, 101] on button "process" at bounding box center [157, 91] width 41 height 51
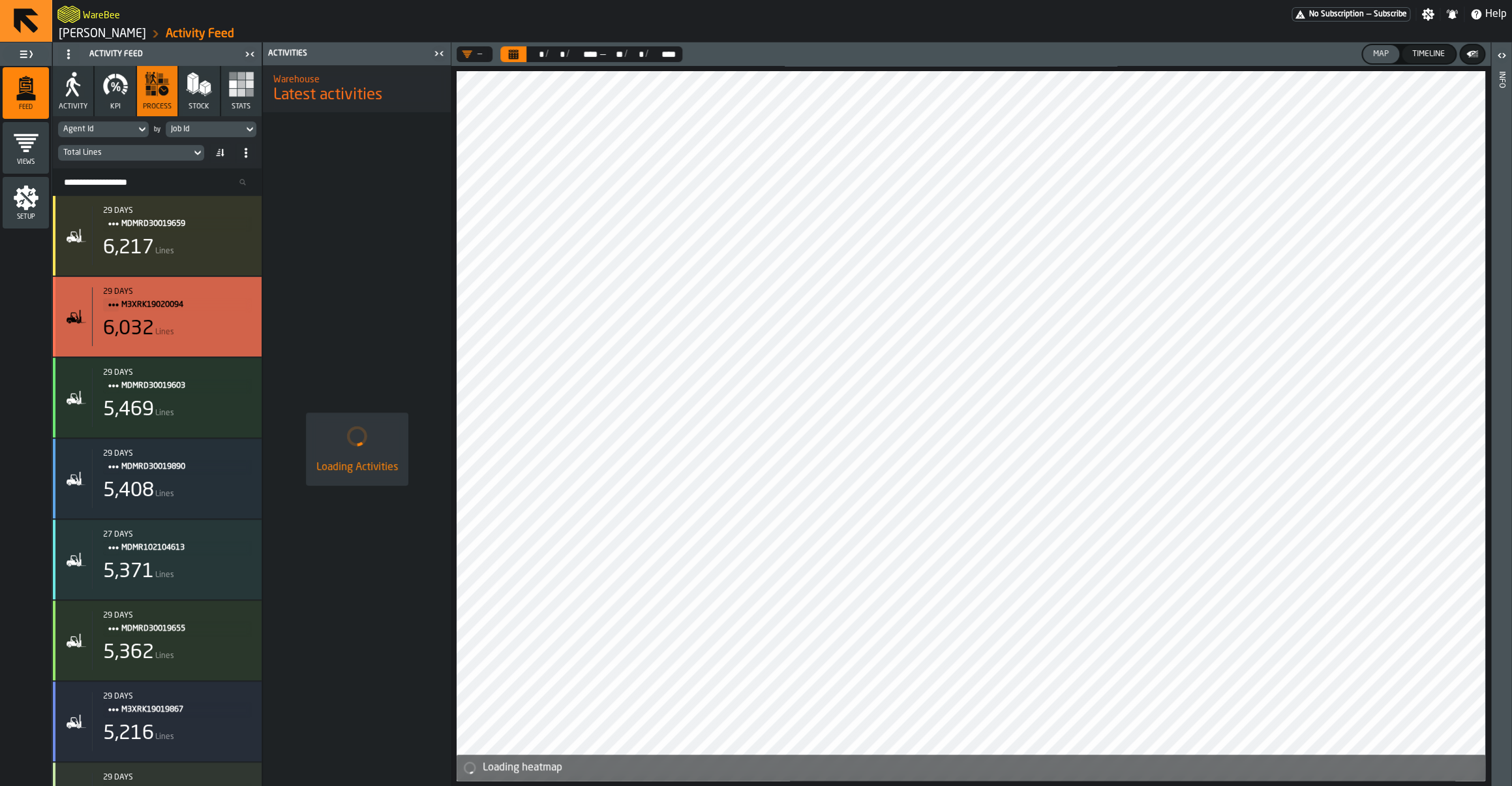
click at [186, 341] on div "6,032 Lines" at bounding box center [177, 329] width 148 height 23
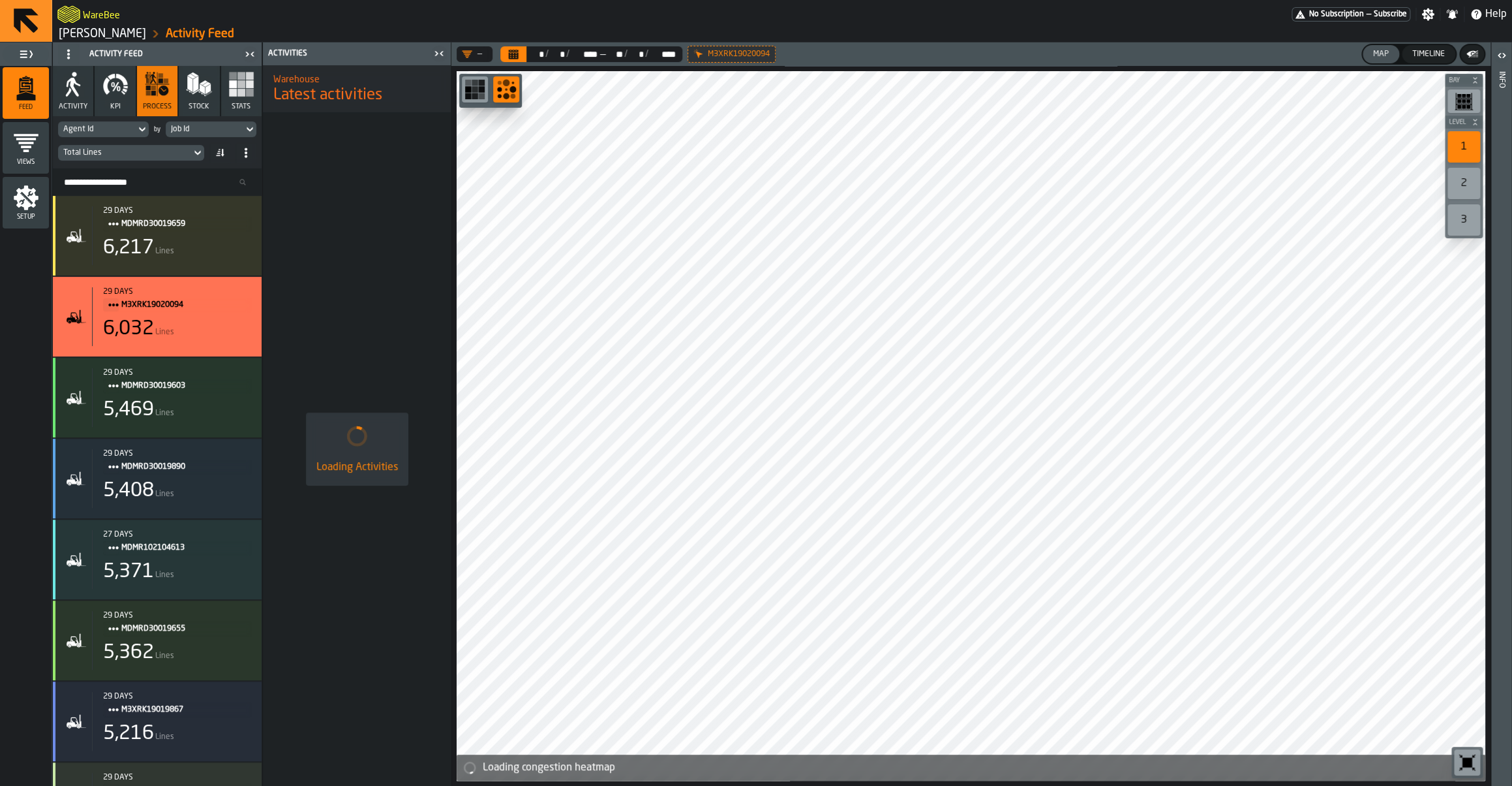
click at [235, 102] on button "Stats" at bounding box center [241, 91] width 41 height 51
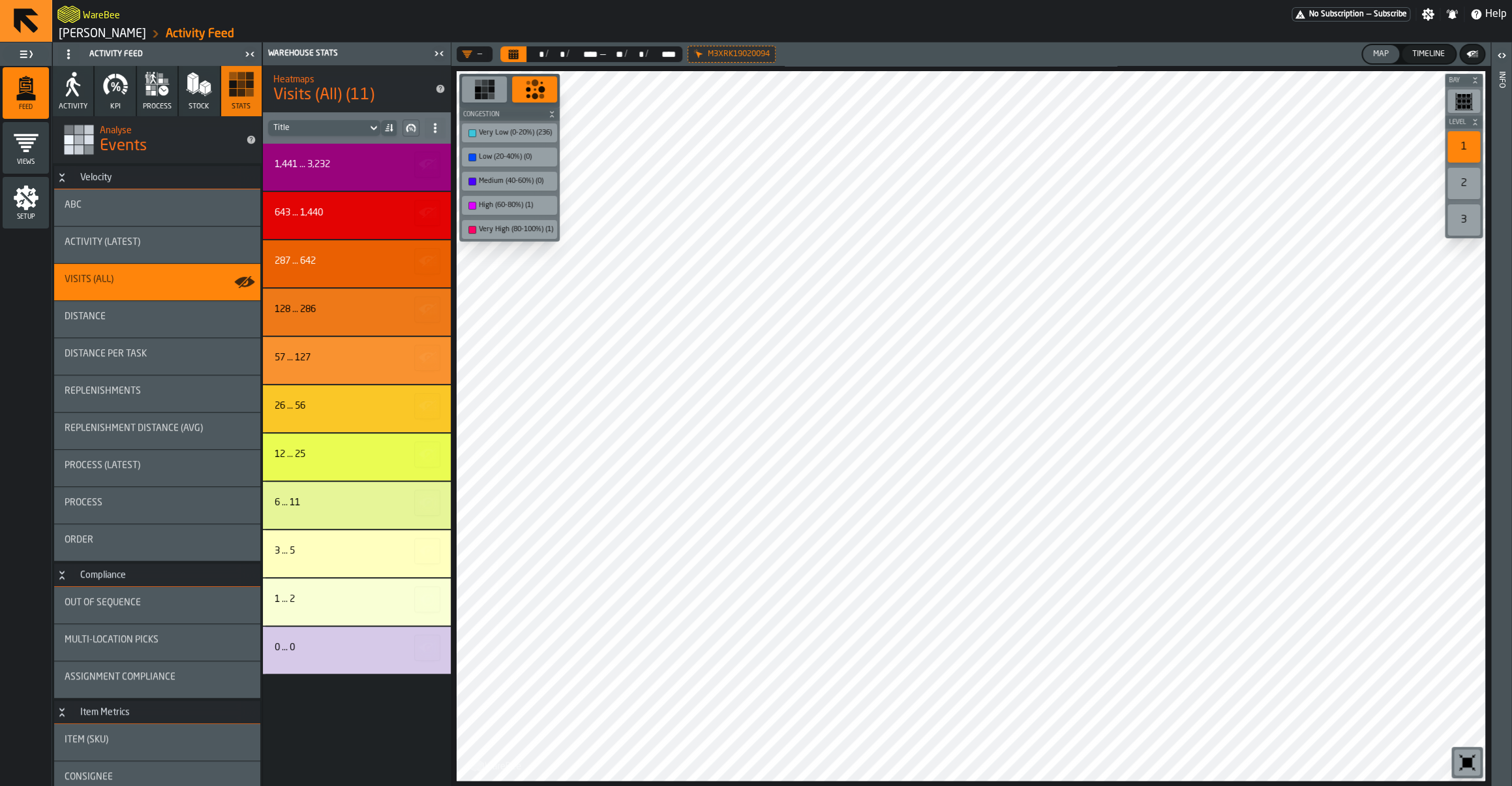
click at [113, 31] on link "[PERSON_NAME]" at bounding box center [102, 34] width 88 height 14
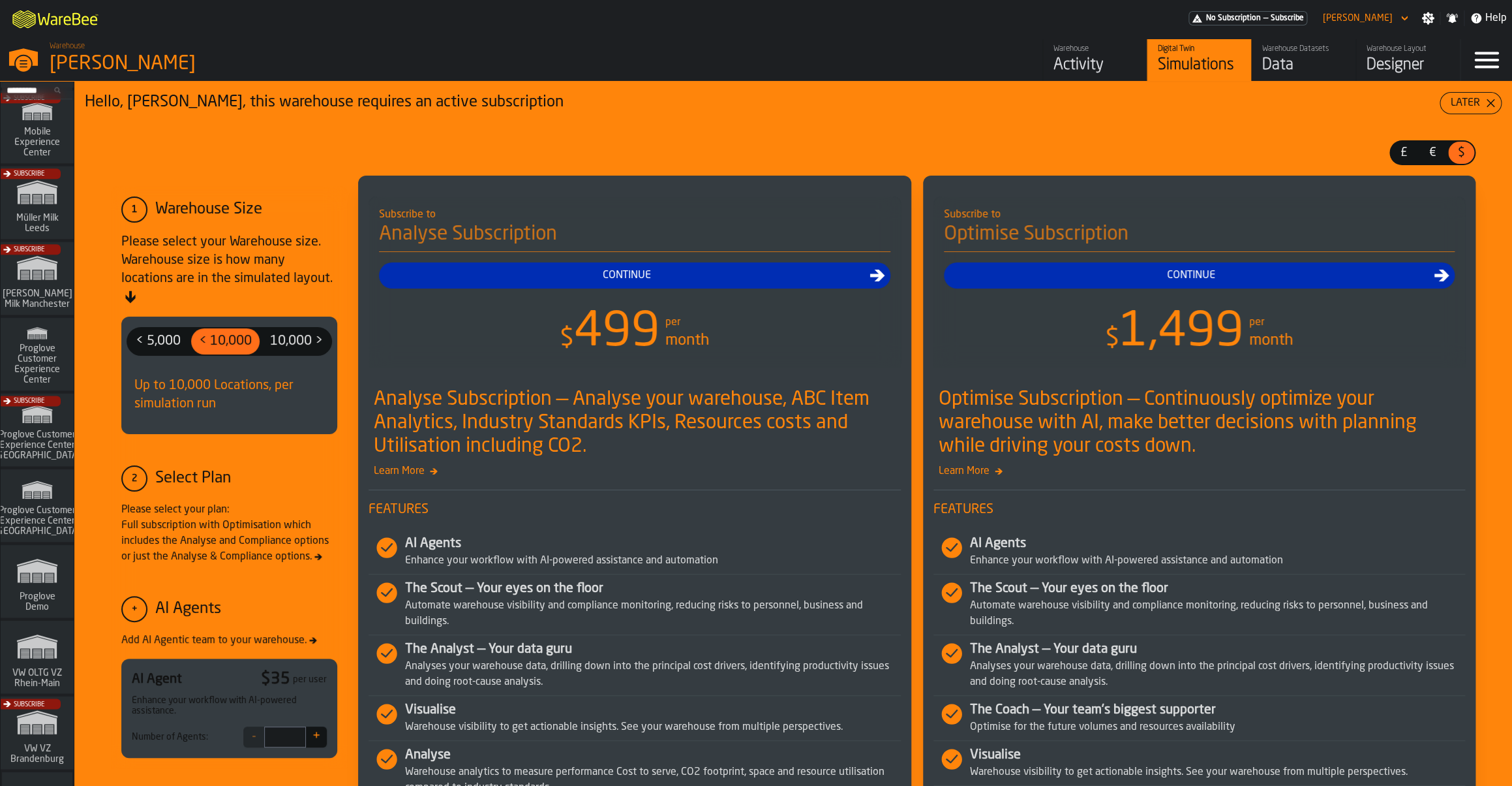
scroll to position [983, 0]
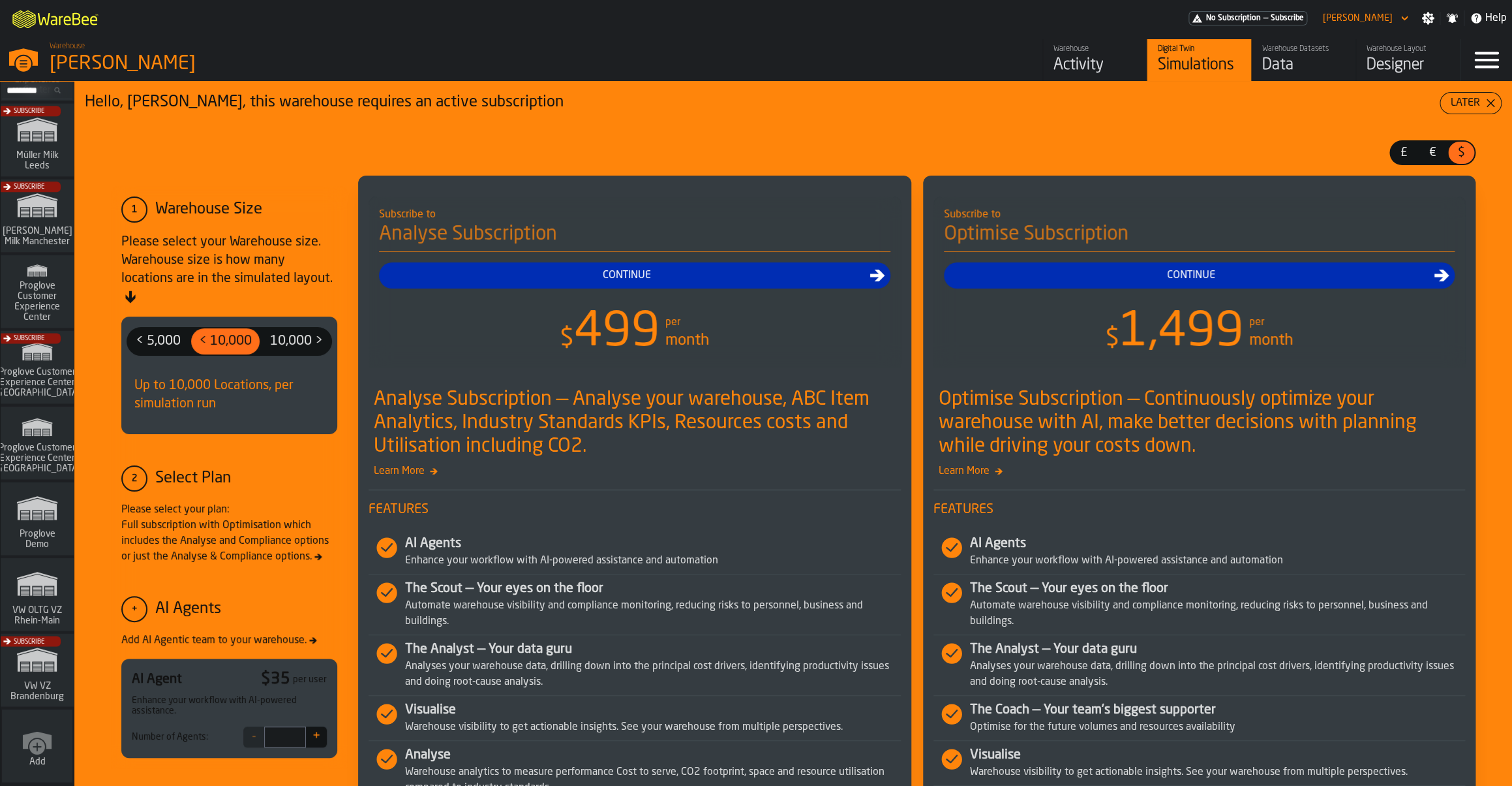
click at [61, 609] on span "VW OLTG VZ Rhein-Main" at bounding box center [37, 614] width 63 height 21
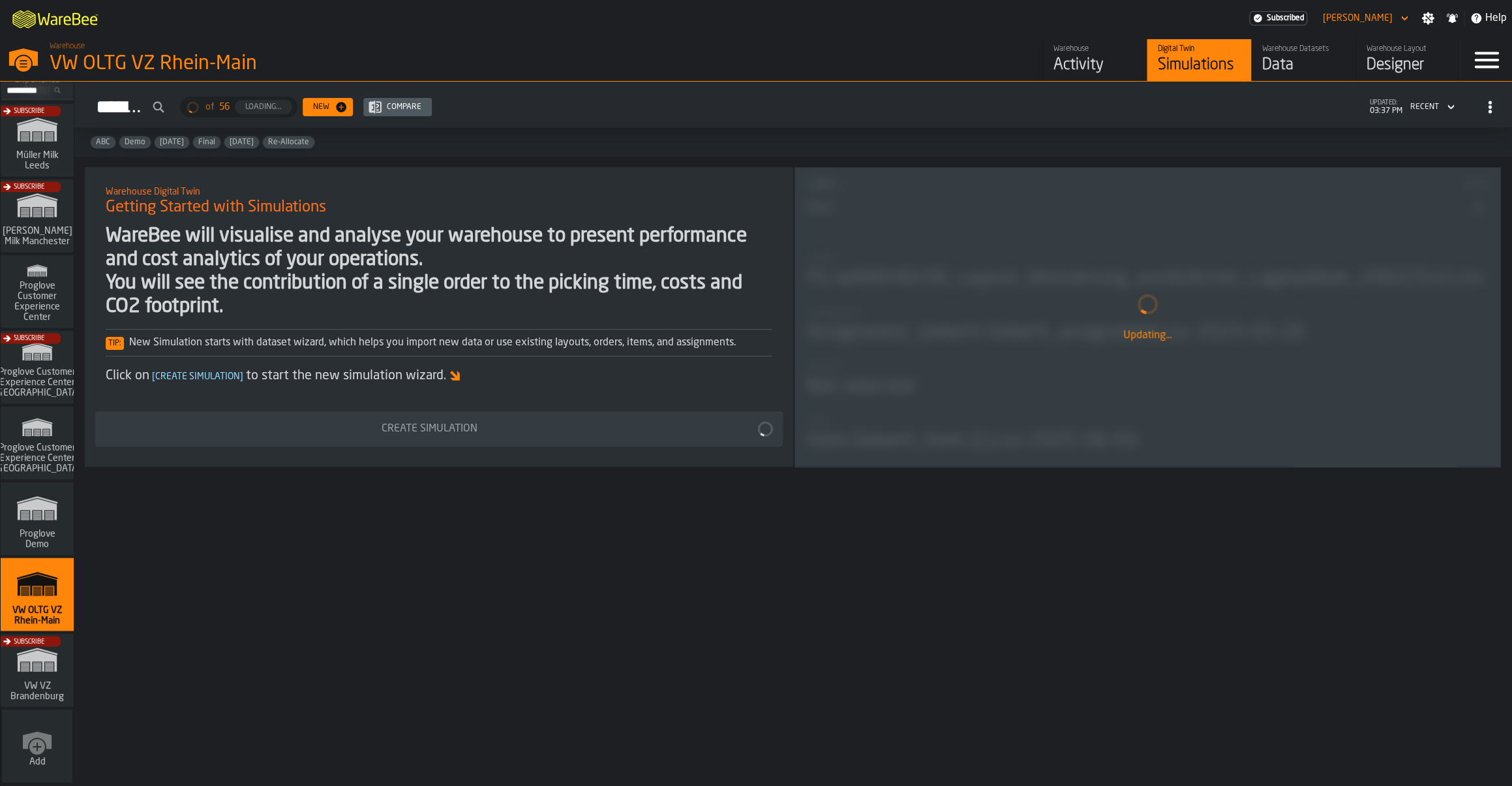
click at [1311, 77] on link "Warehouse Datasets Data" at bounding box center [1304, 60] width 105 height 42
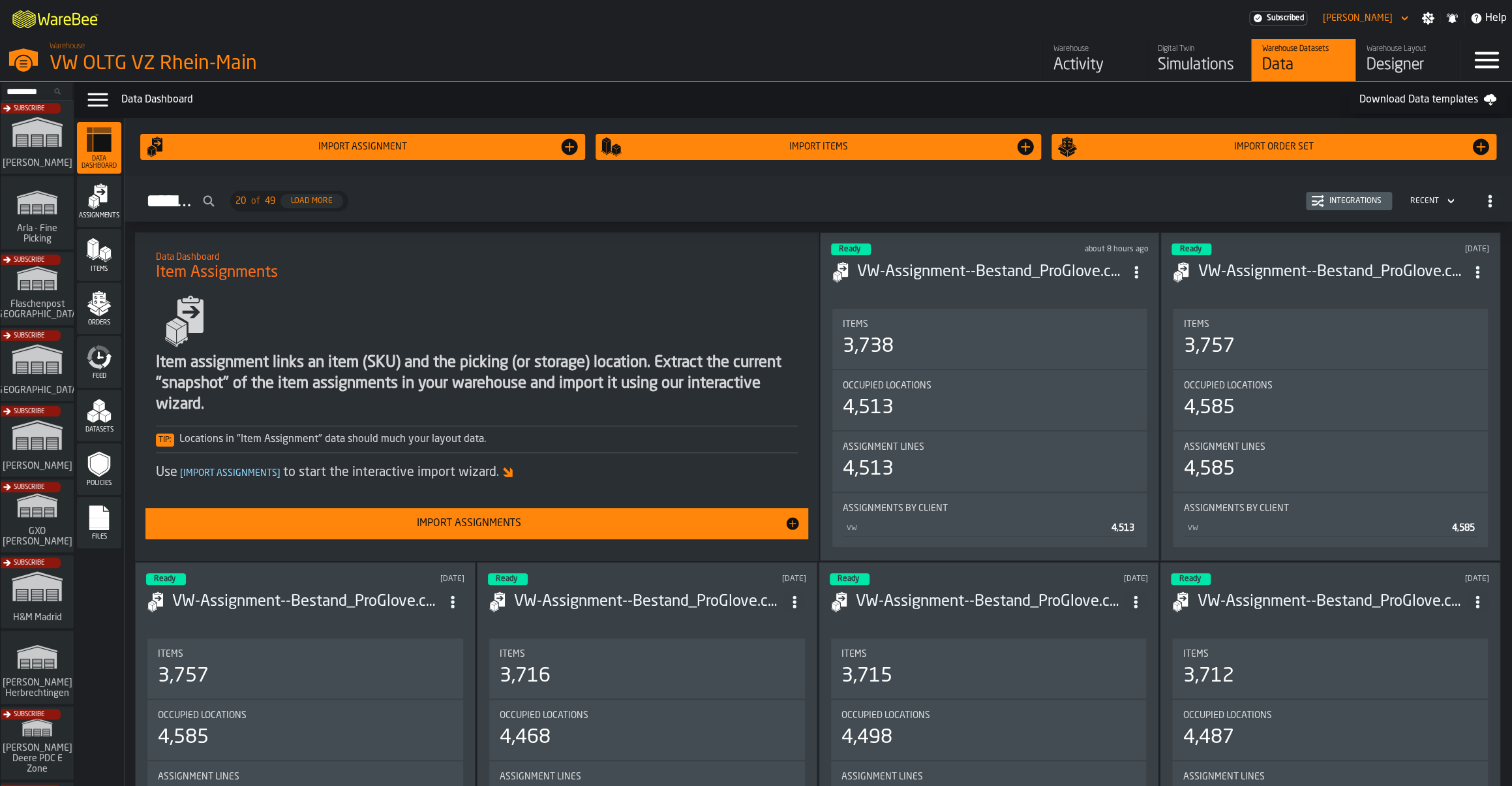
click at [90, 524] on rect "menu Files" at bounding box center [100, 522] width 20 height 9
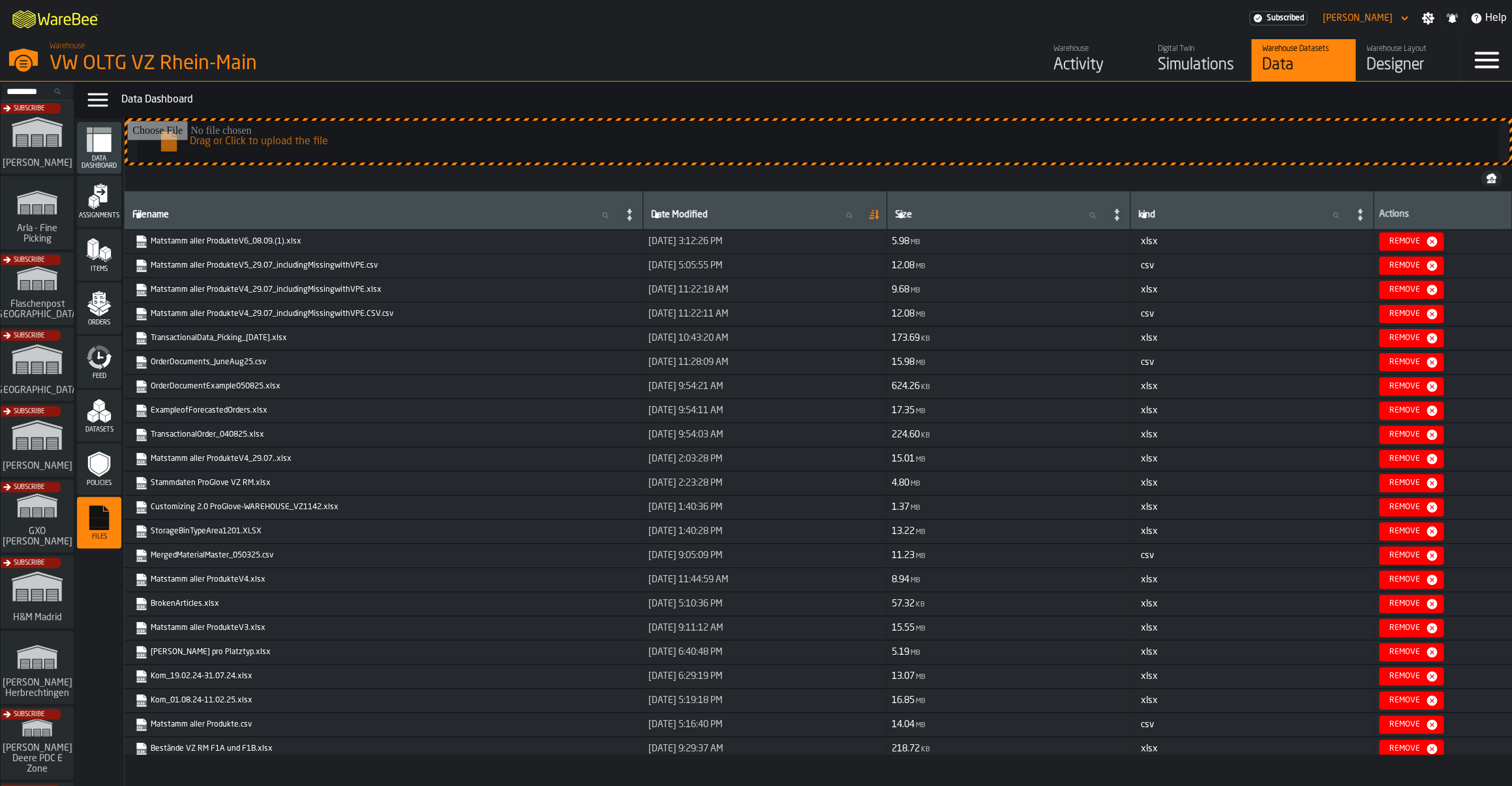
click at [394, 139] on input "Drag or Click to upload the file" at bounding box center [818, 142] width 1383 height 42
